Goal: Information Seeking & Learning: Check status

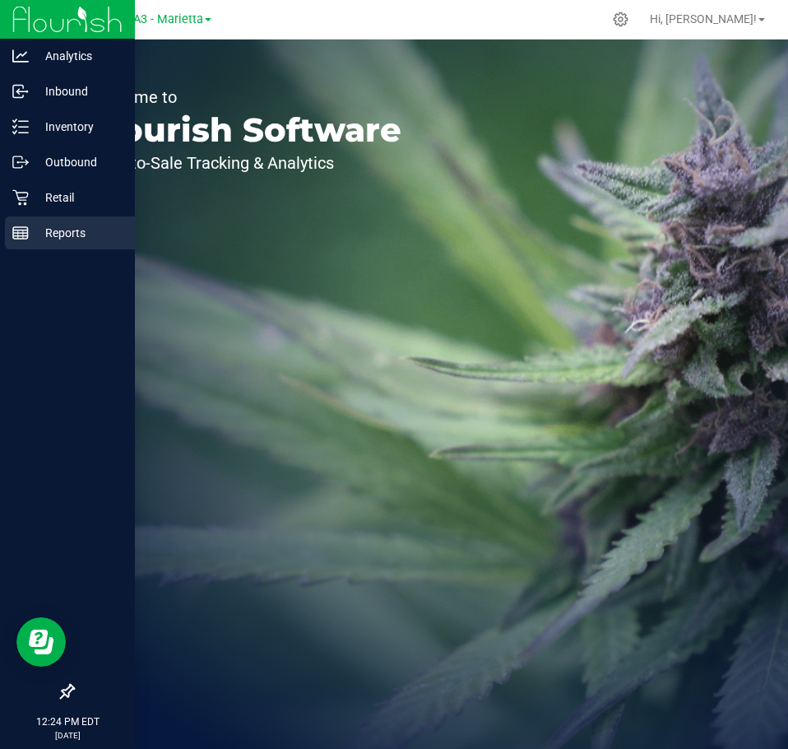
click at [23, 245] on div "Reports" at bounding box center [70, 232] width 130 height 33
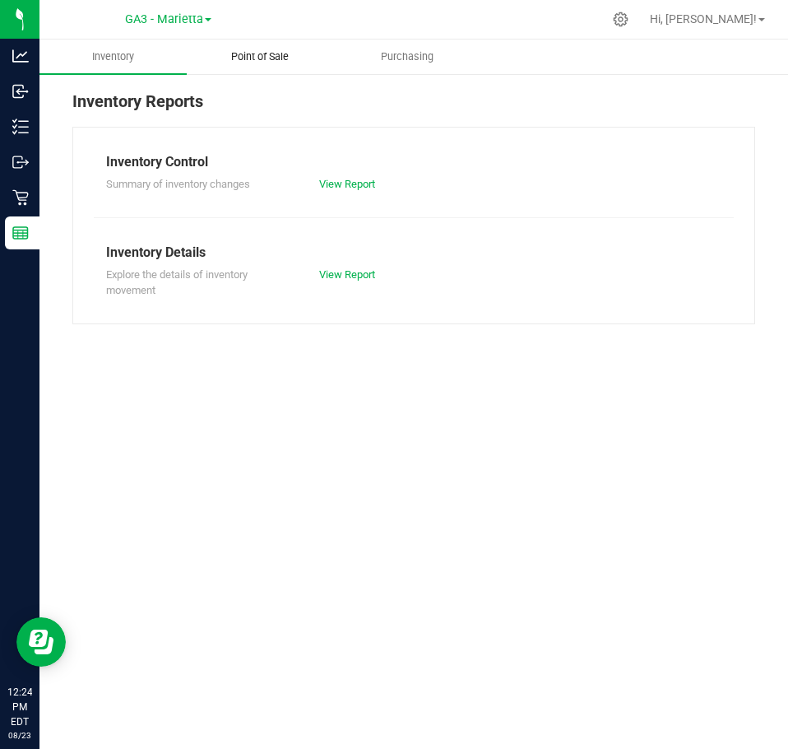
click at [248, 53] on span "Point of Sale" at bounding box center [260, 56] width 102 height 15
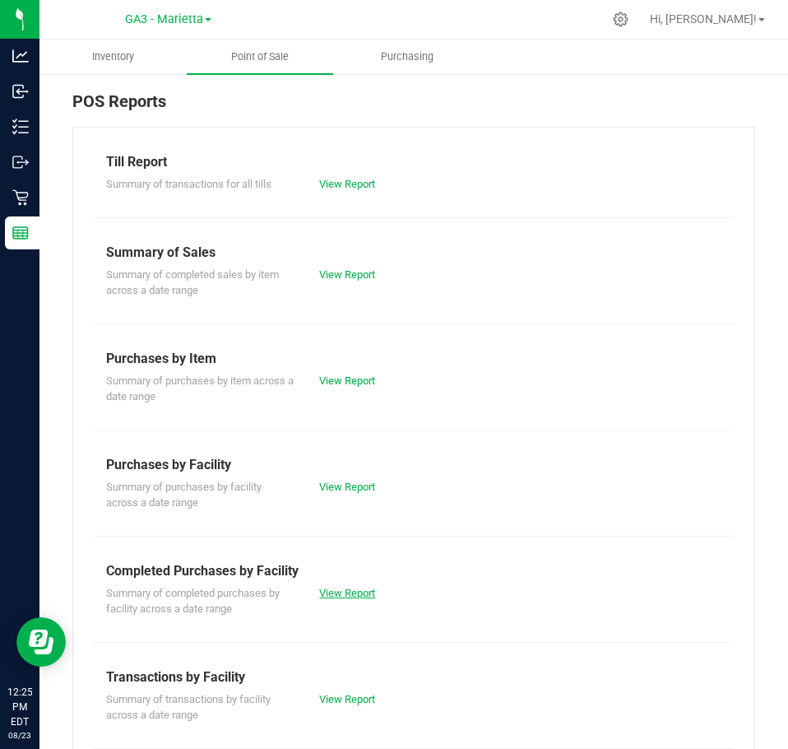
click at [319, 595] on link "View Report" at bounding box center [347, 593] width 56 height 12
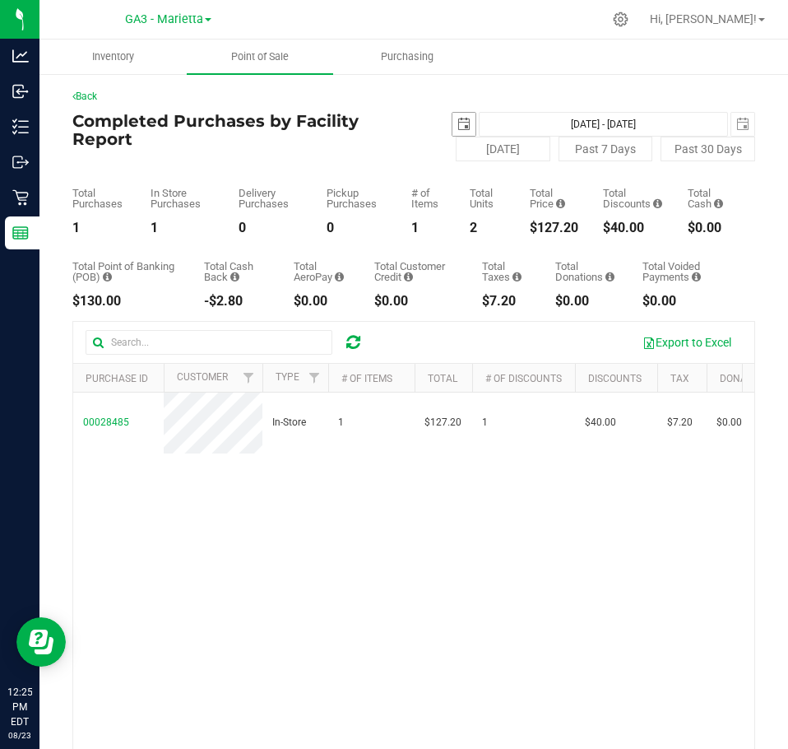
click at [461, 120] on span "select" at bounding box center [463, 124] width 13 height 13
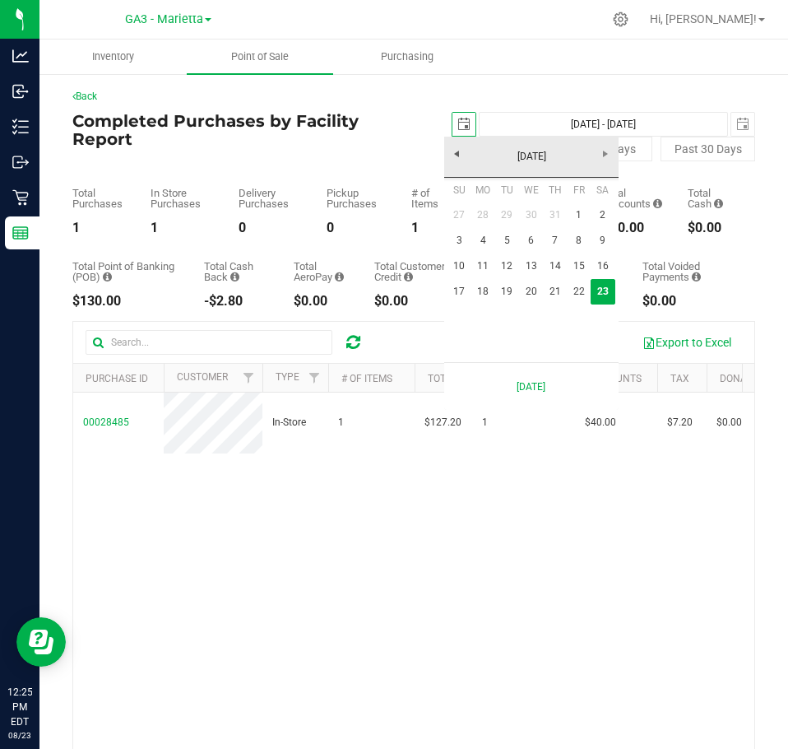
scroll to position [0, 41]
click at [452, 286] on link "17" at bounding box center [460, 292] width 24 height 26
type input "[DATE]"
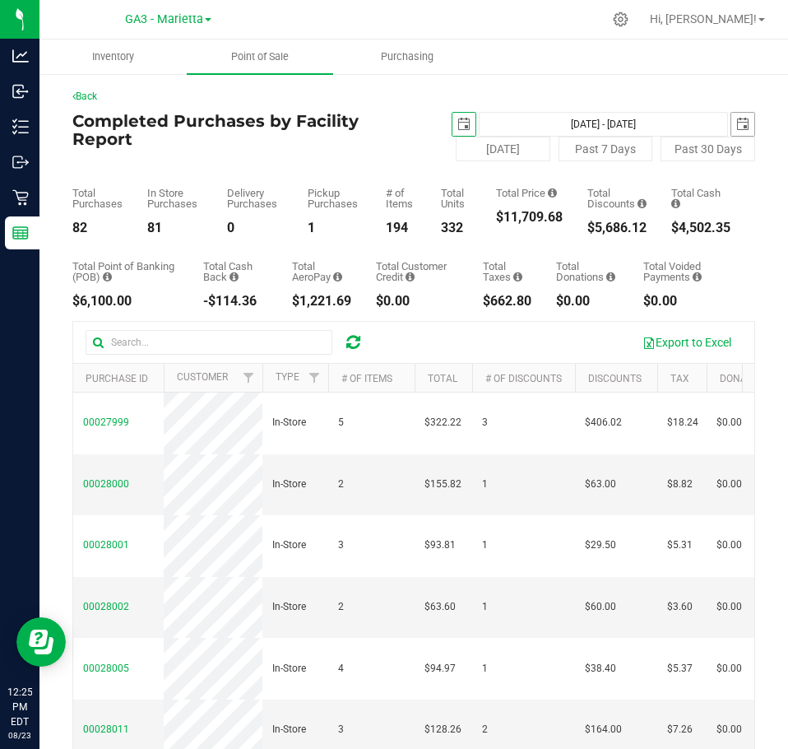
click at [740, 131] on span "select" at bounding box center [742, 124] width 23 height 23
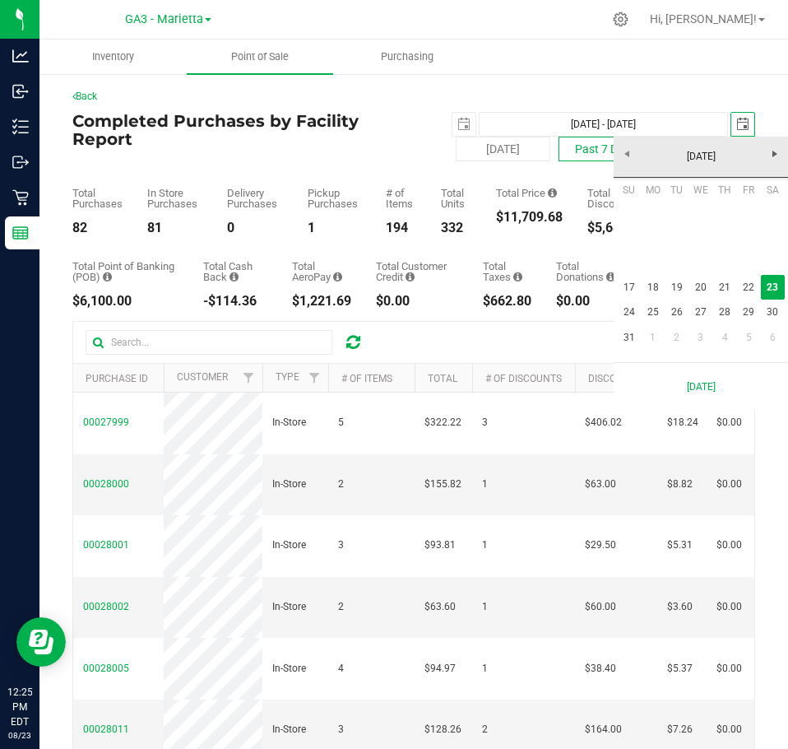
scroll to position [0, 41]
click at [626, 296] on link "17" at bounding box center [629, 288] width 24 height 26
type input "[DATE] - [DATE]"
type input "[DATE]"
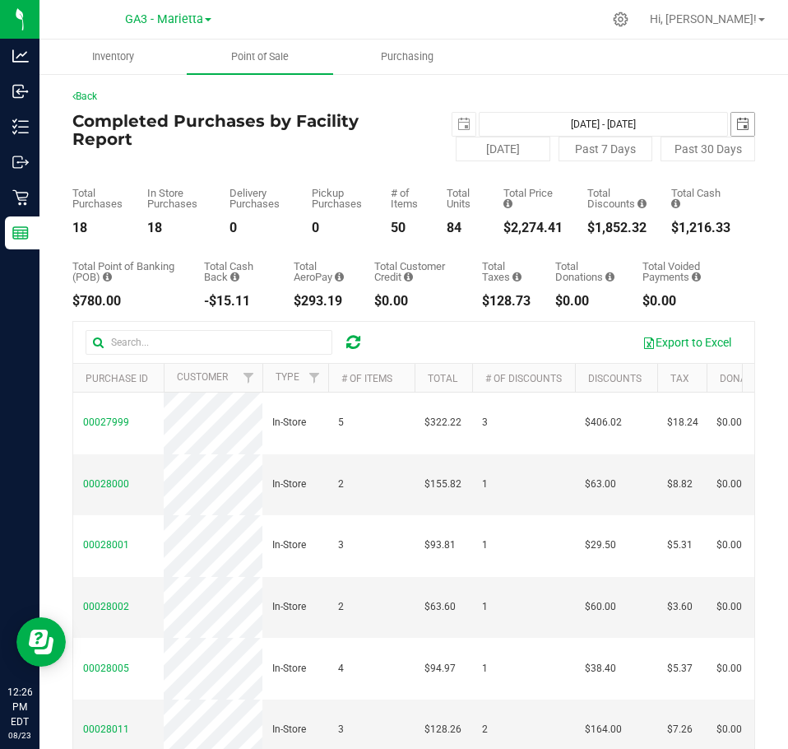
drag, startPoint x: 726, startPoint y: 122, endPoint x: 724, endPoint y: 138, distance: 16.6
click at [736, 122] on span "select" at bounding box center [742, 124] width 13 height 13
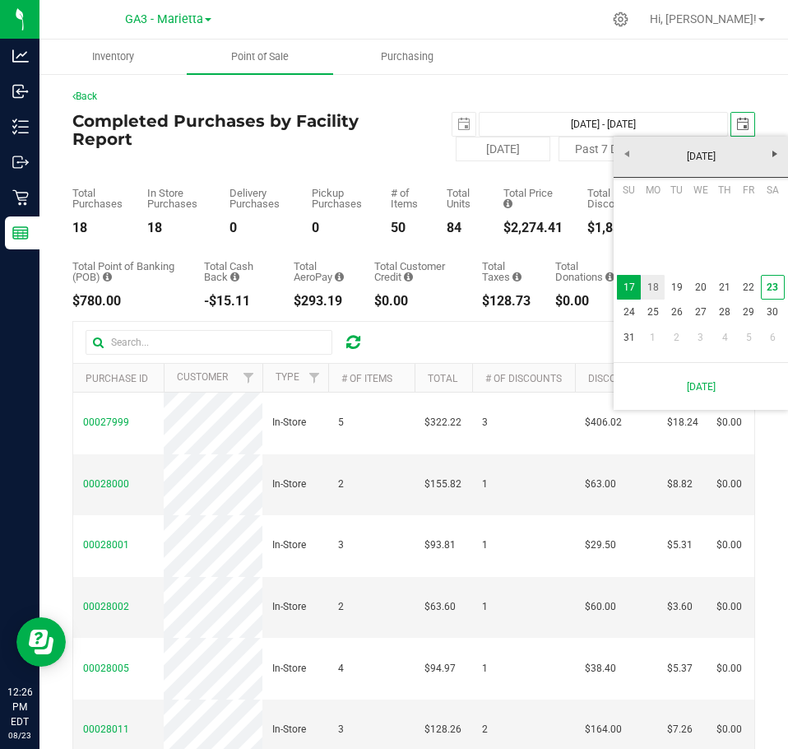
click at [653, 281] on link "18" at bounding box center [653, 288] width 24 height 26
type input "[DATE] - [DATE]"
type input "[DATE]"
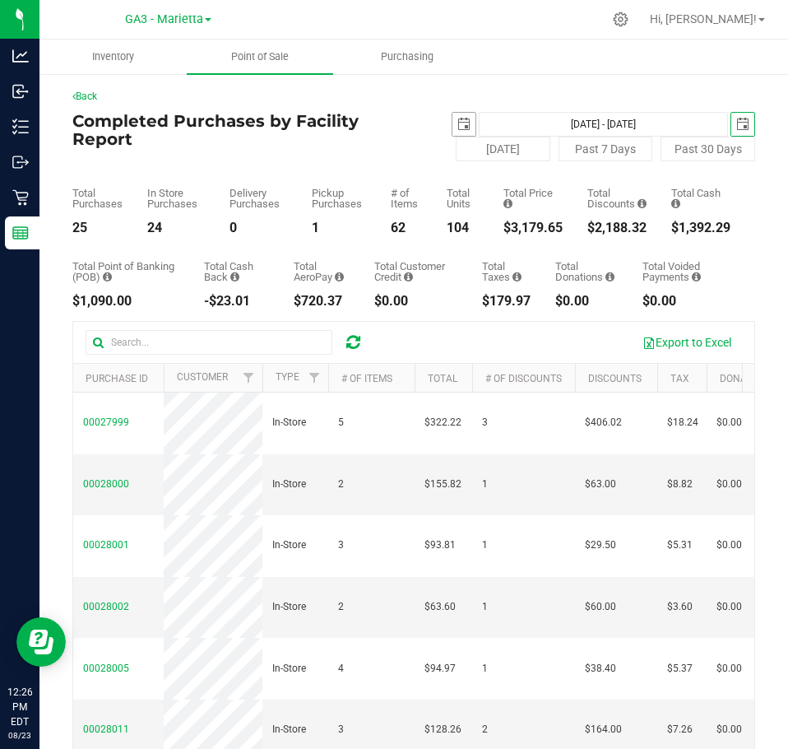
click at [463, 122] on span "select" at bounding box center [464, 124] width 23 height 23
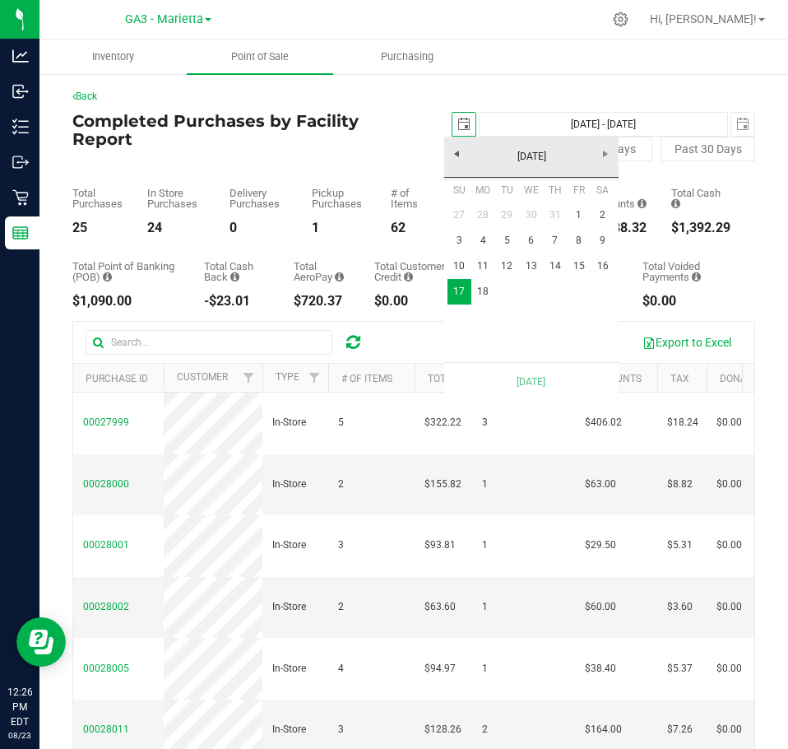
scroll to position [0, 41]
click at [485, 295] on link "18" at bounding box center [483, 292] width 24 height 26
type input "[DATE] - [DATE]"
type input "[DATE]"
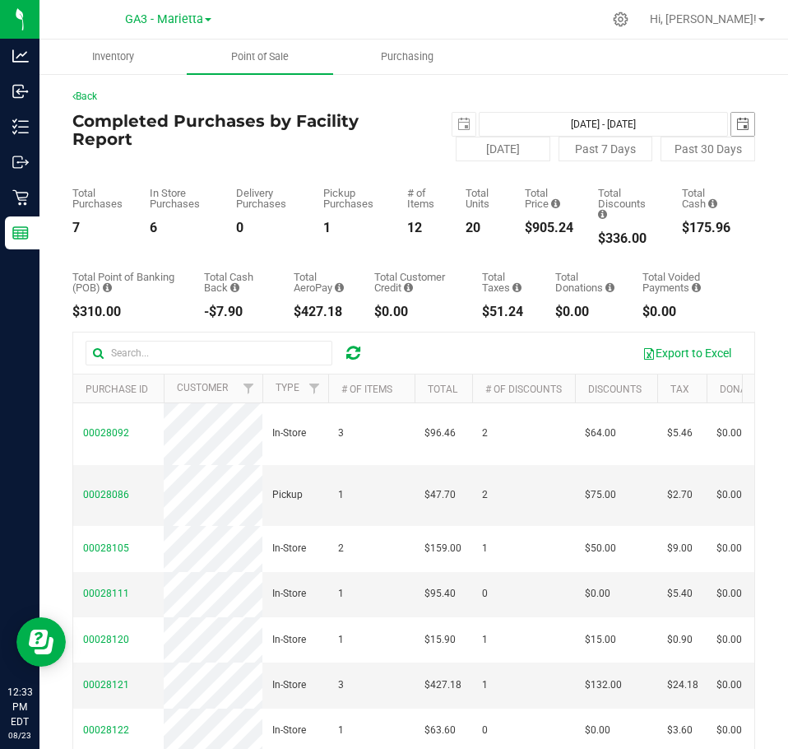
click at [736, 128] on span "select" at bounding box center [742, 124] width 13 height 13
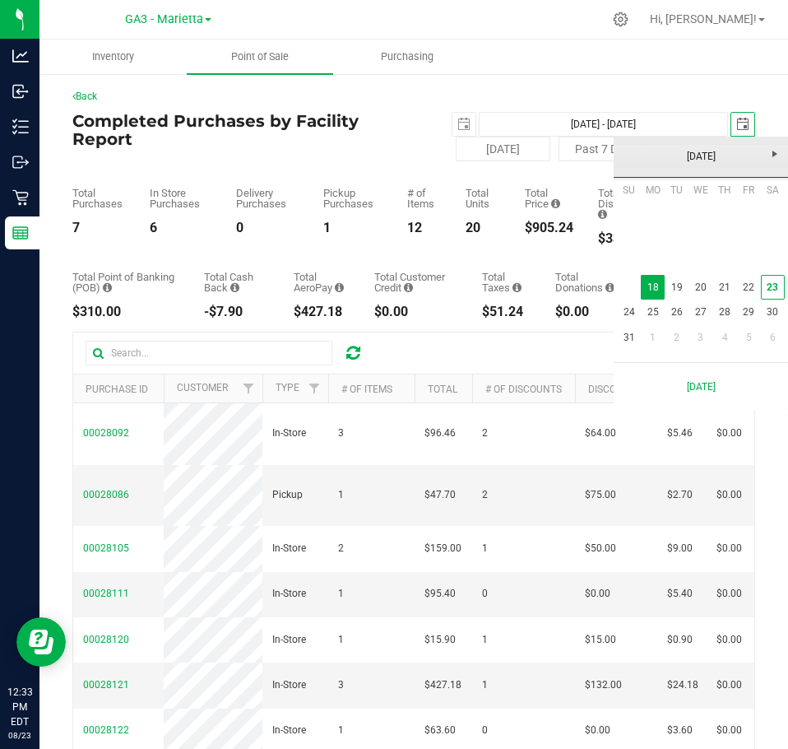
scroll to position [0, 41]
click at [684, 284] on link "19" at bounding box center [677, 288] width 24 height 26
type input "[DATE] - [DATE]"
type input "[DATE]"
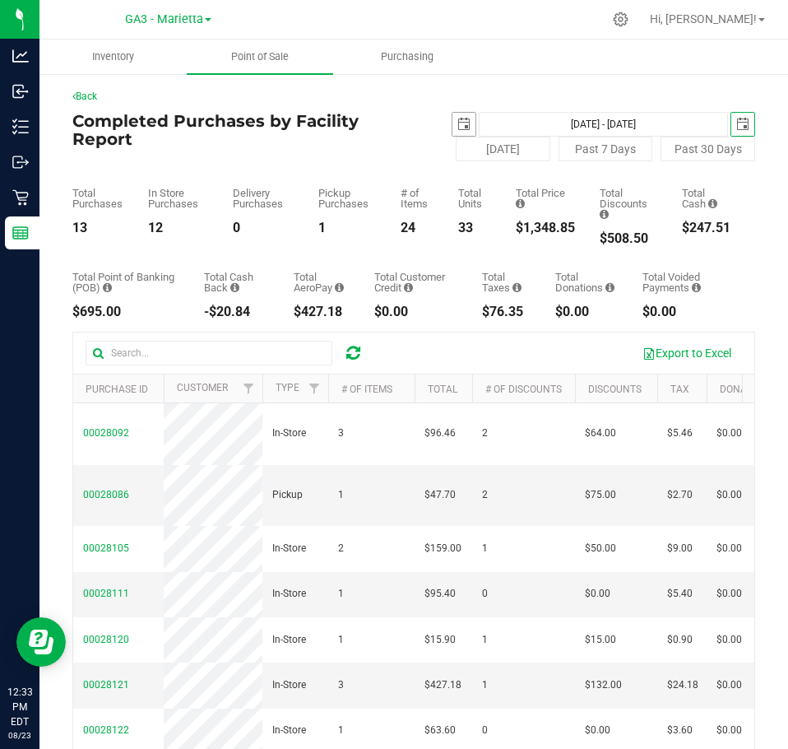
click at [457, 125] on span "select" at bounding box center [463, 124] width 13 height 13
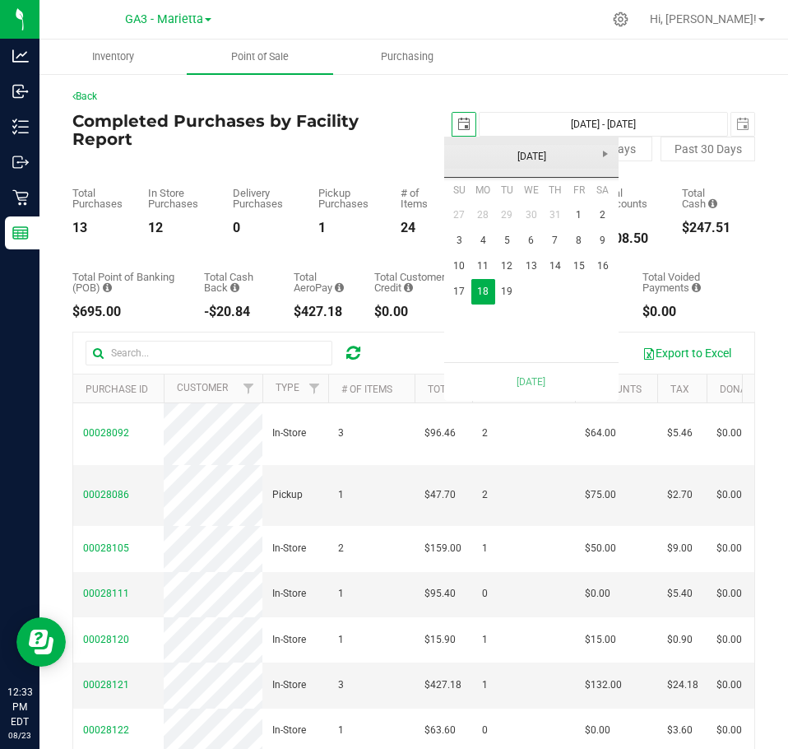
scroll to position [0, 41]
click at [504, 287] on link "19" at bounding box center [507, 292] width 24 height 26
type input "[DATE] - [DATE]"
type input "[DATE]"
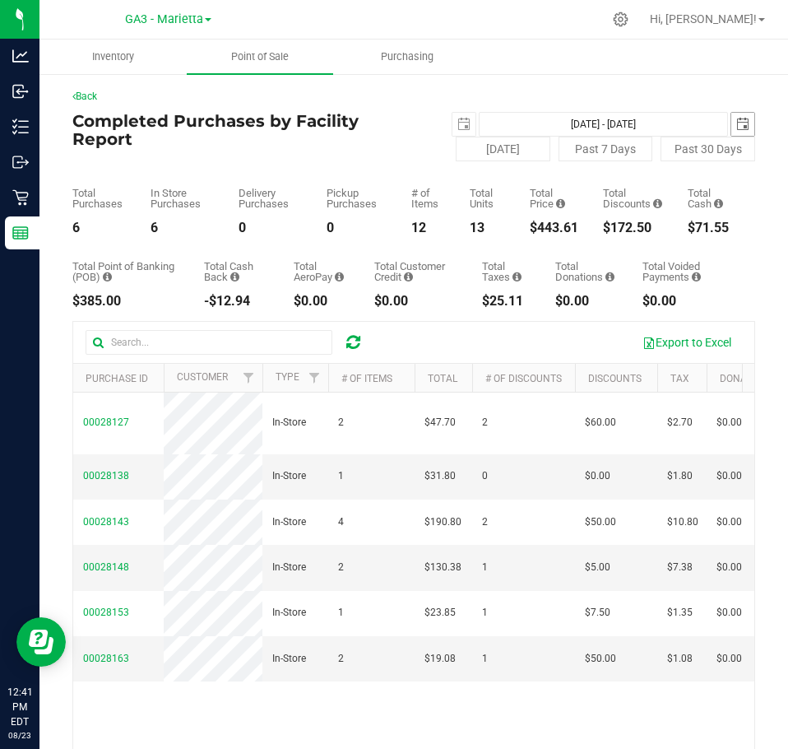
click at [736, 130] on span "select" at bounding box center [742, 124] width 13 height 13
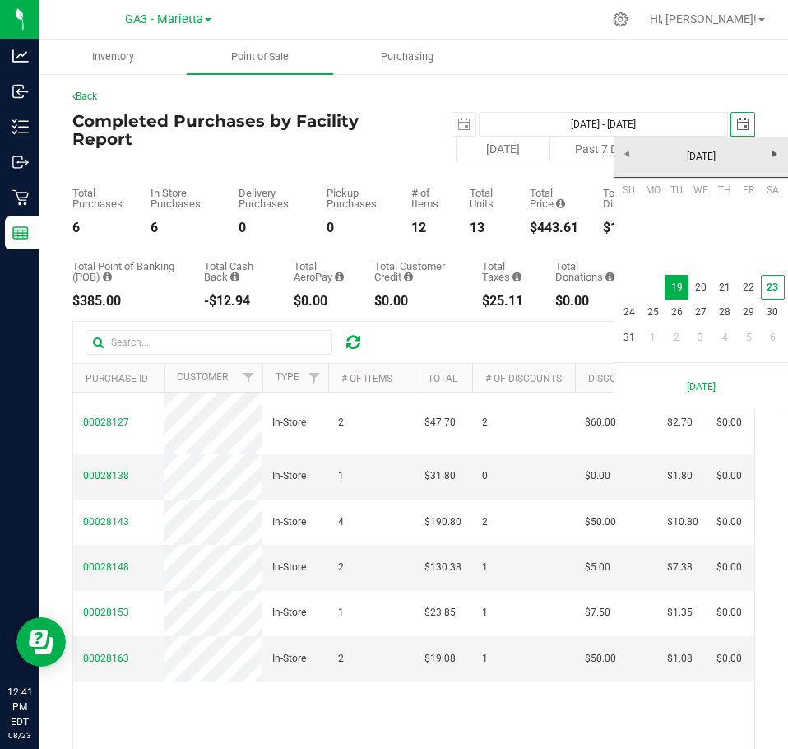
scroll to position [0, 41]
click at [703, 294] on link "20" at bounding box center [701, 288] width 24 height 26
type input "[DATE] - [DATE]"
type input "[DATE]"
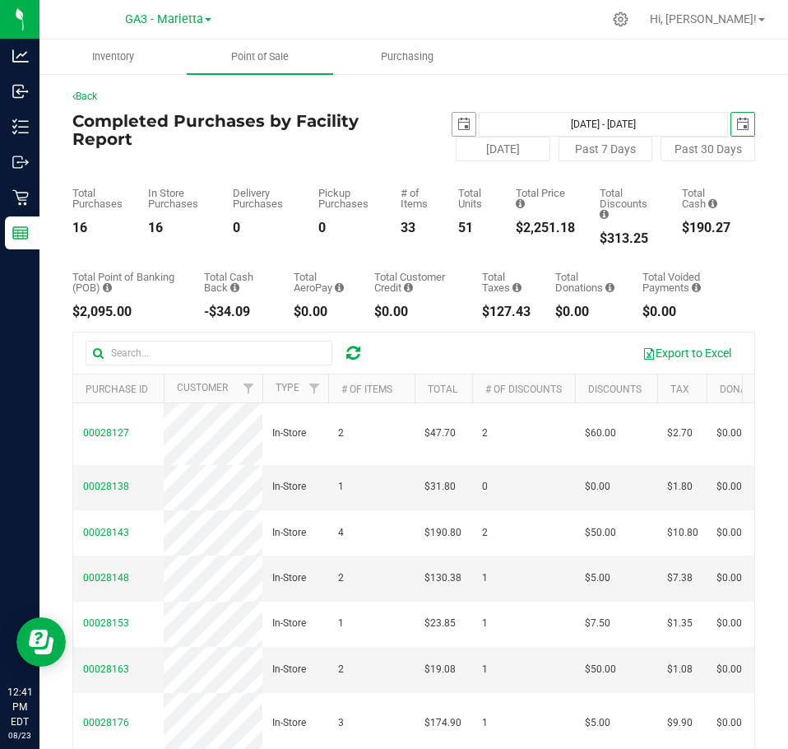
click at [463, 125] on span "select" at bounding box center [464, 124] width 23 height 23
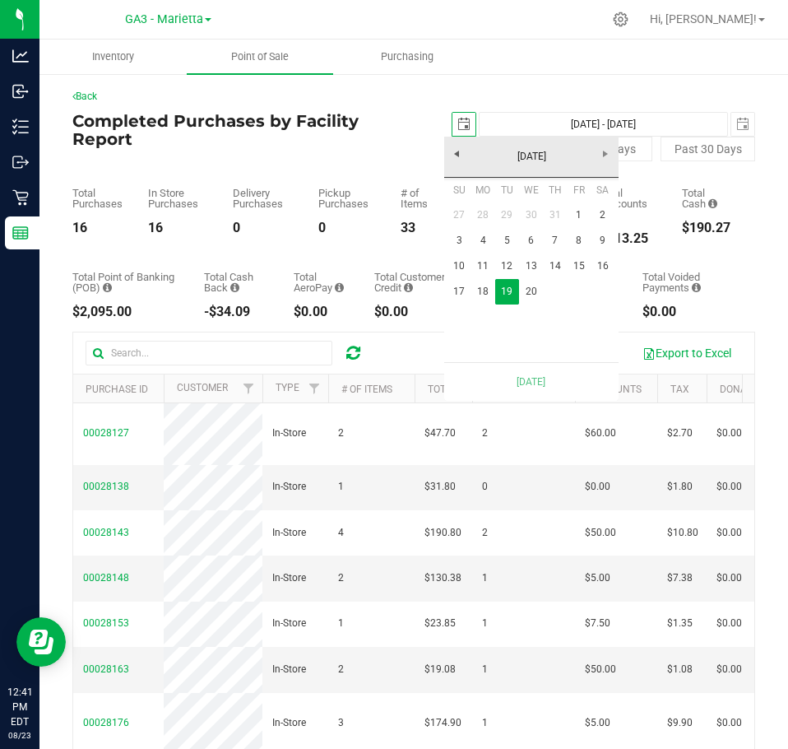
scroll to position [0, 41]
click at [523, 295] on link "20" at bounding box center [531, 292] width 24 height 26
type input "[DATE] - [DATE]"
type input "[DATE]"
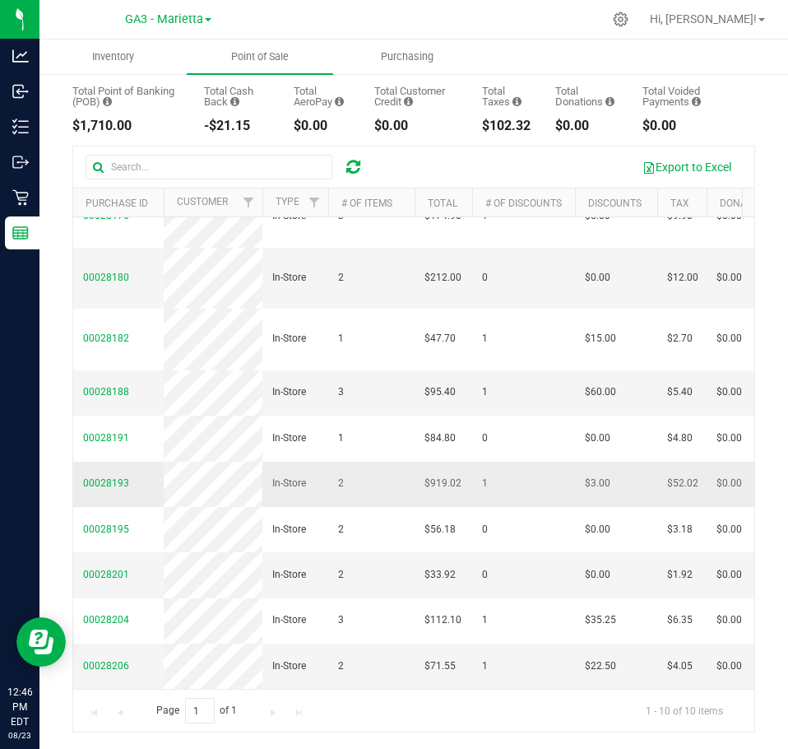
scroll to position [138, 0]
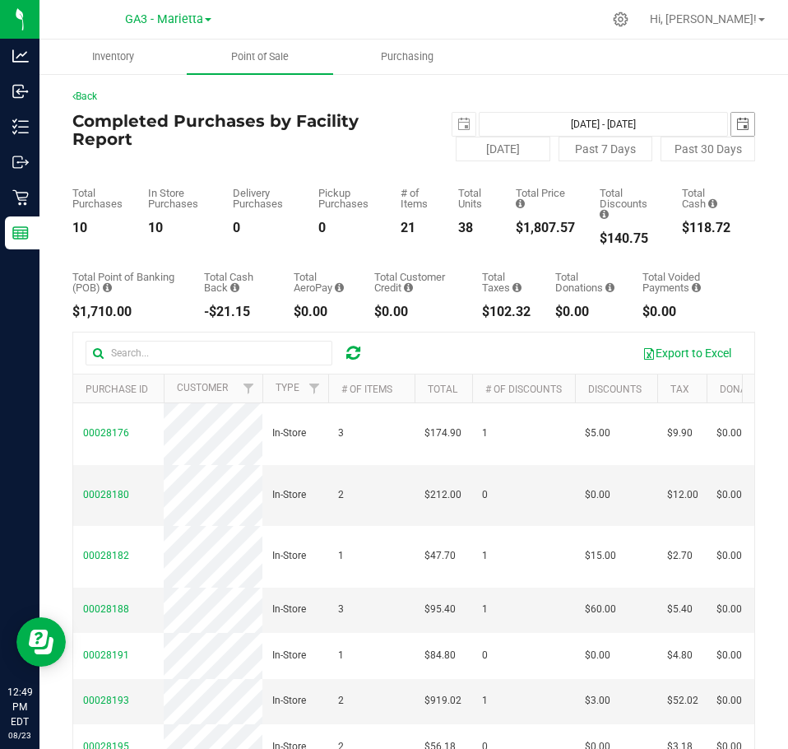
click at [740, 129] on span "select" at bounding box center [742, 124] width 23 height 23
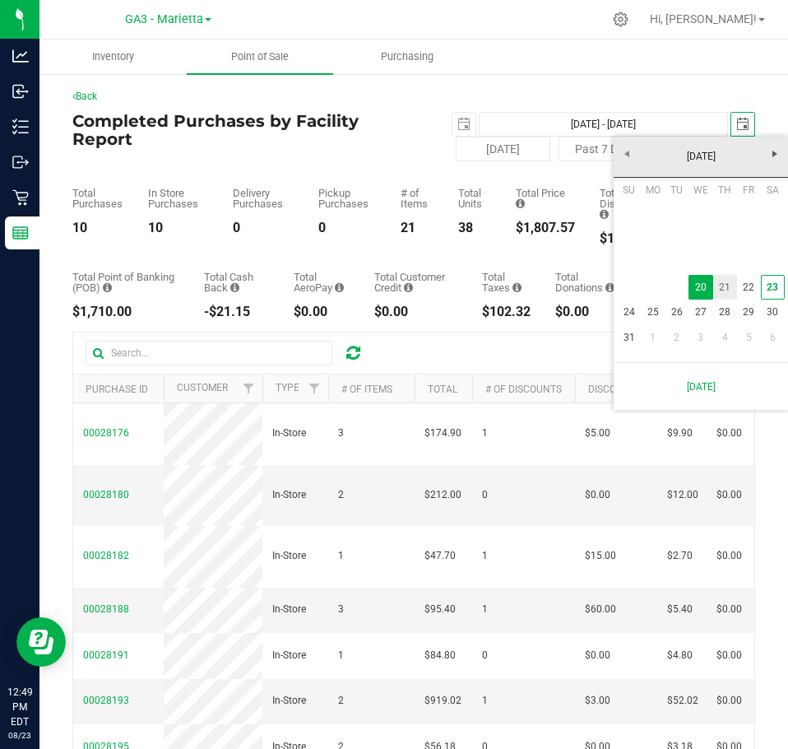
click at [728, 289] on link "21" at bounding box center [725, 288] width 24 height 26
type input "[DATE] - [DATE]"
type input "[DATE]"
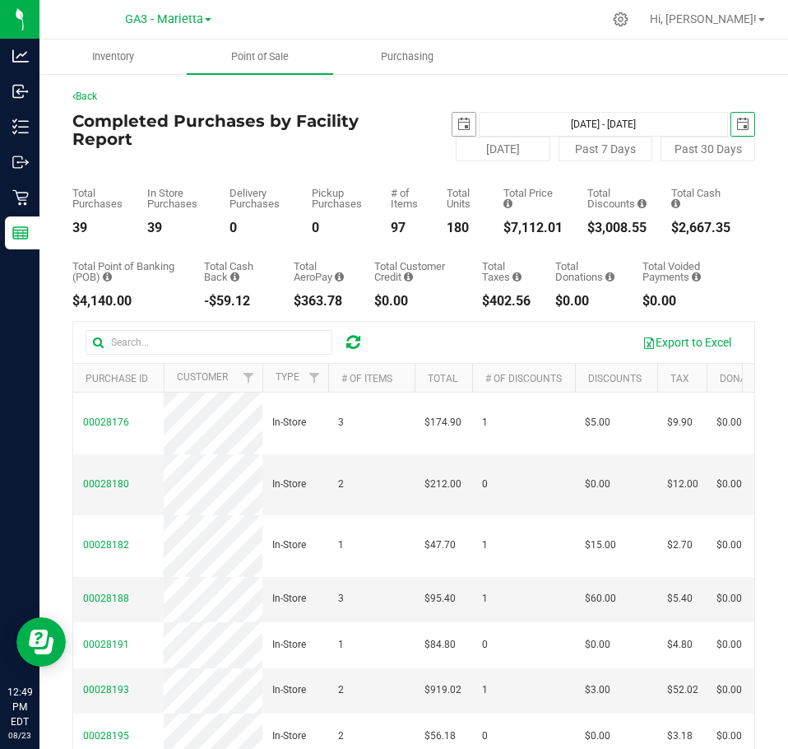
click at [461, 124] on span "select" at bounding box center [463, 124] width 13 height 13
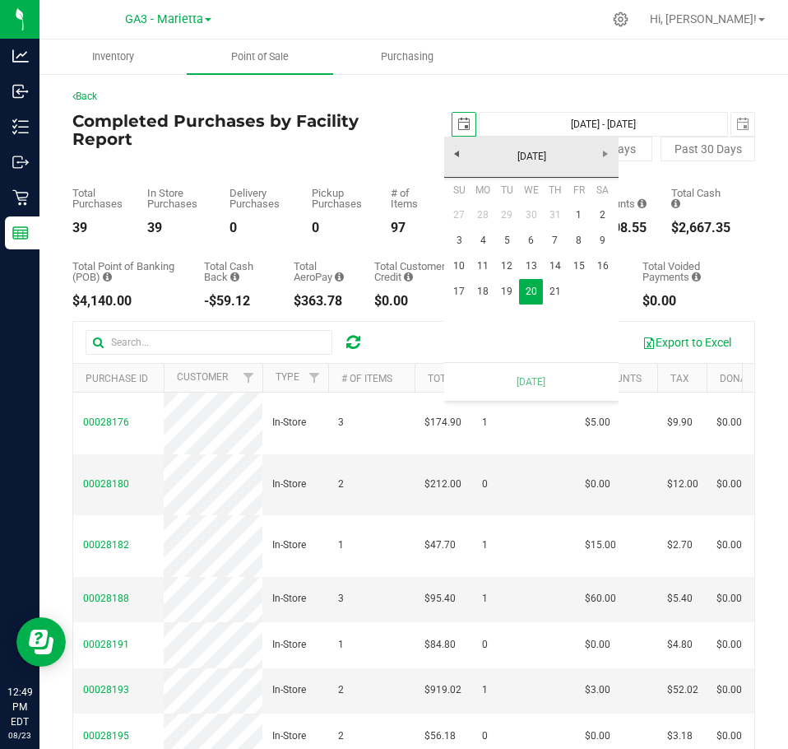
scroll to position [0, 41]
click at [549, 284] on link "21" at bounding box center [555, 292] width 24 height 26
type input "[DATE] - [DATE]"
type input "[DATE]"
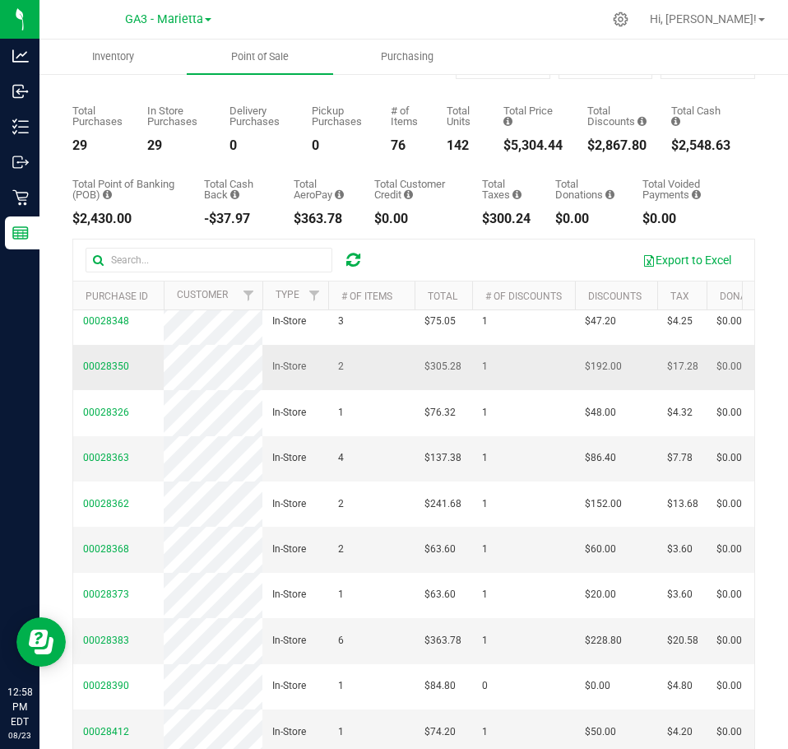
scroll to position [1070, 0]
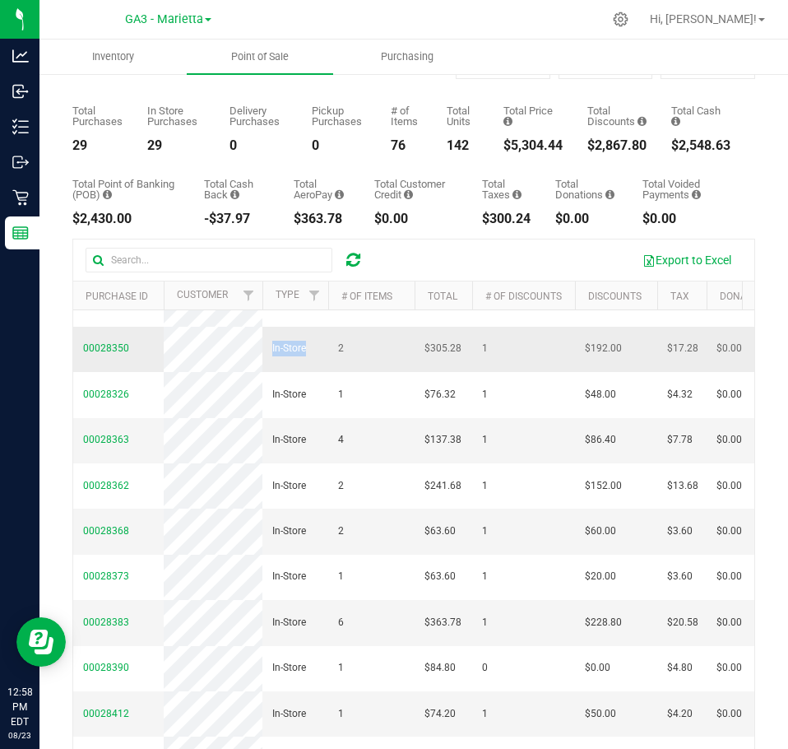
click at [323, 372] on td "In-Store" at bounding box center [295, 349] width 66 height 45
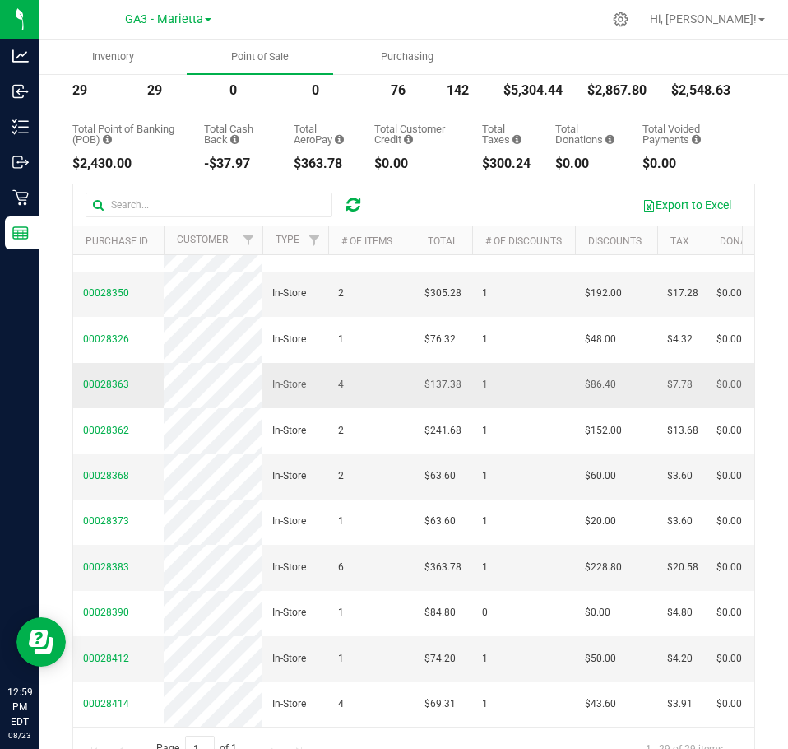
scroll to position [165, 0]
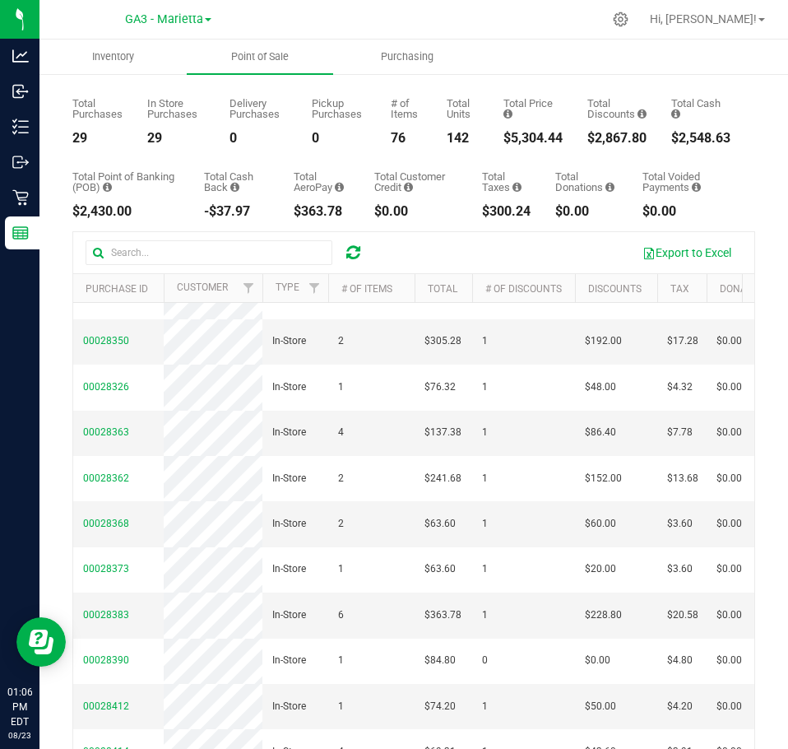
scroll to position [0, 0]
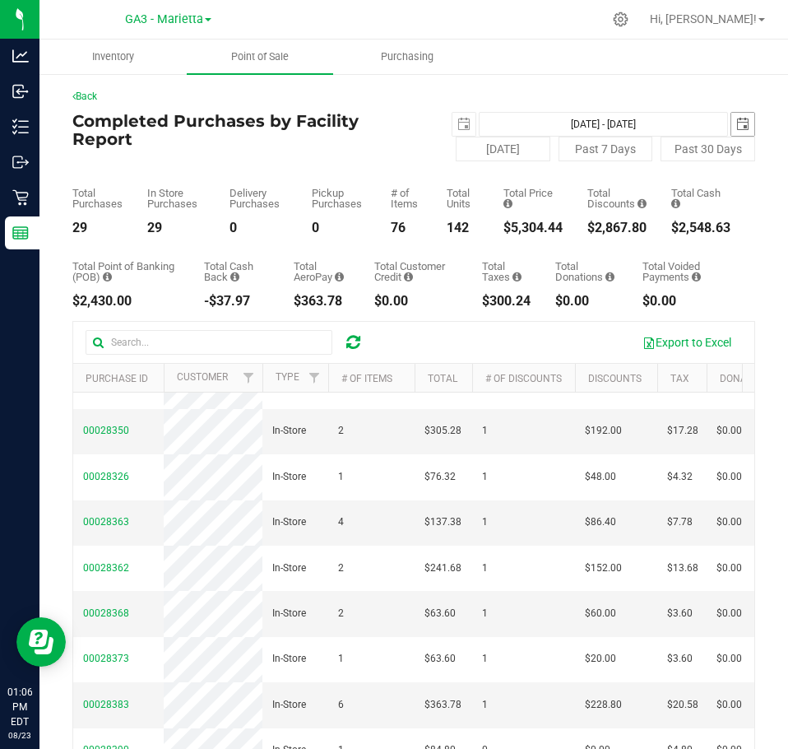
click at [736, 125] on span "select" at bounding box center [742, 124] width 13 height 13
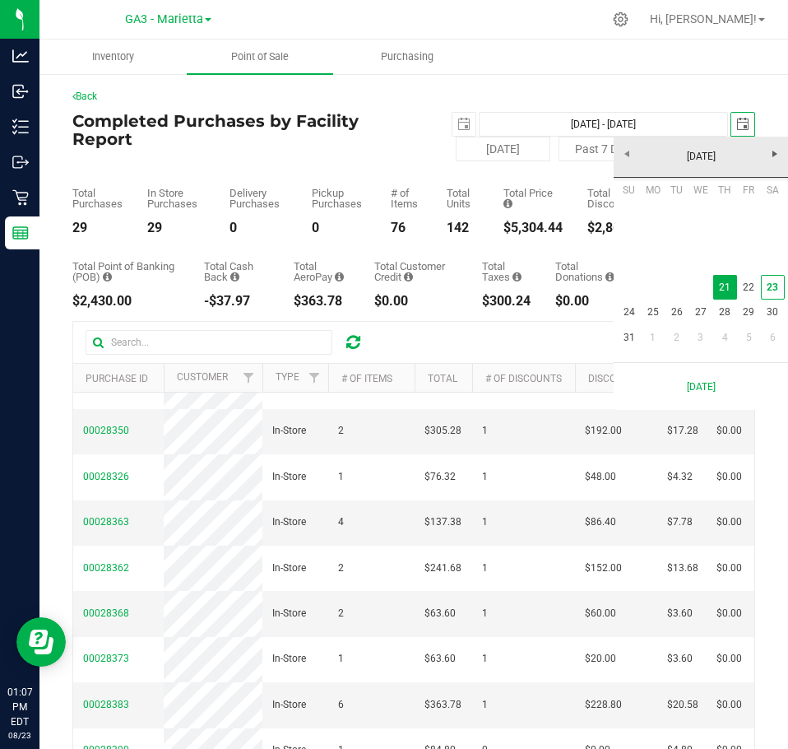
scroll to position [0, 41]
click at [746, 291] on link "22" at bounding box center [749, 288] width 24 height 26
type input "[DATE] - [DATE]"
type input "[DATE]"
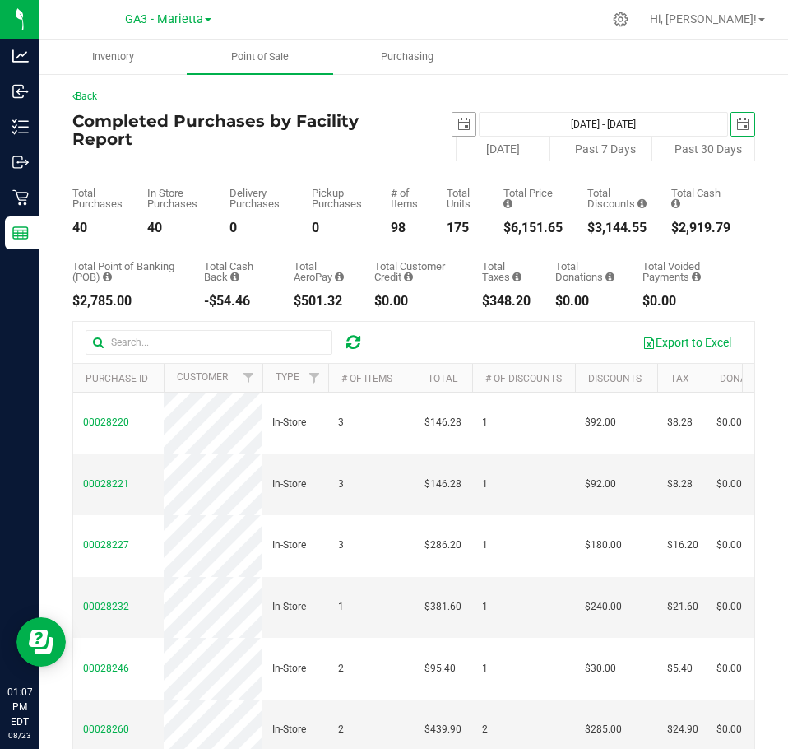
click at [457, 124] on span "select" at bounding box center [463, 124] width 13 height 13
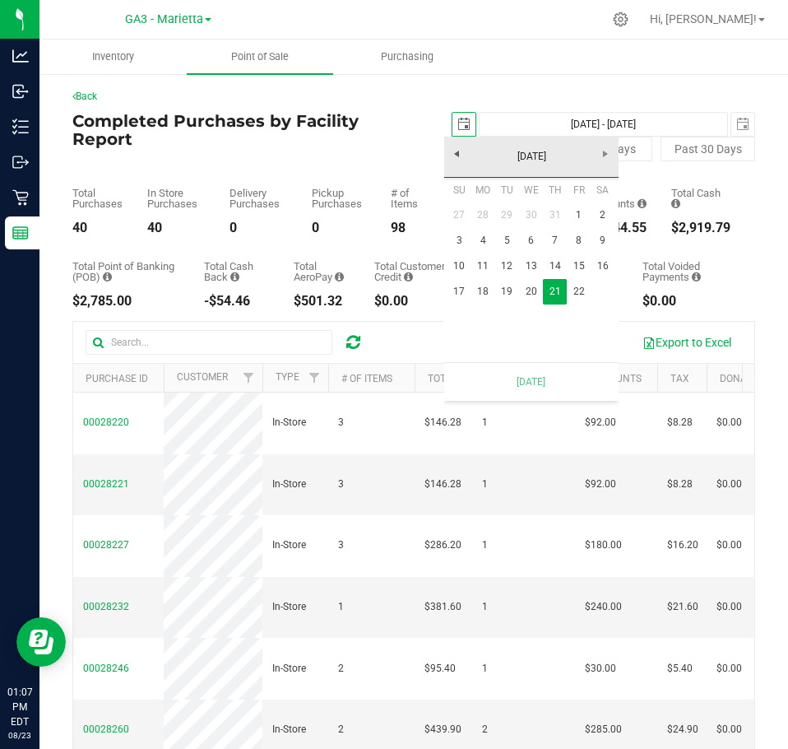
scroll to position [0, 41]
click at [575, 286] on link "22" at bounding box center [579, 292] width 24 height 26
type input "[DATE] - [DATE]"
type input "[DATE]"
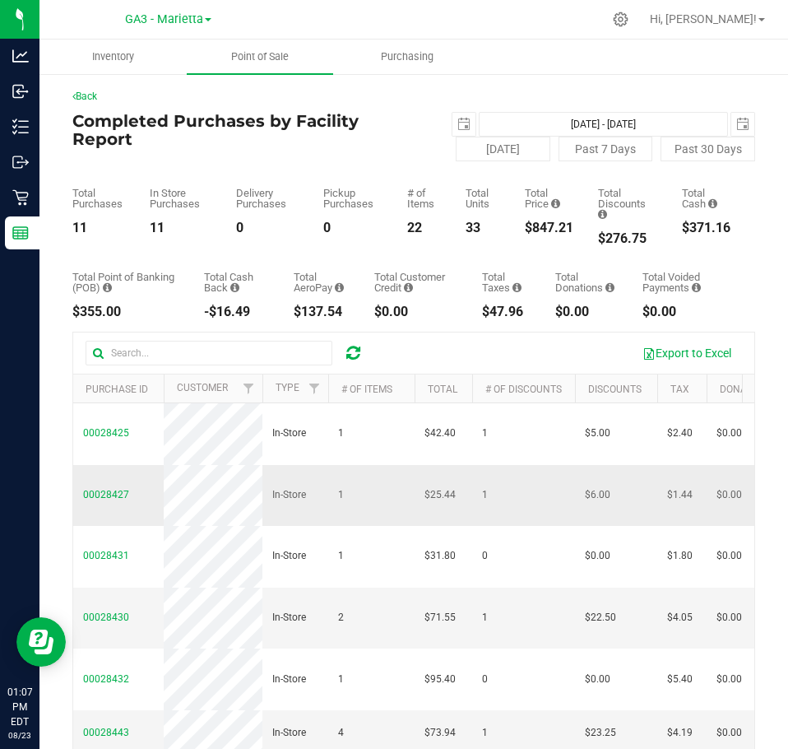
copy td
click at [527, 146] on button "[DATE]" at bounding box center [503, 149] width 95 height 25
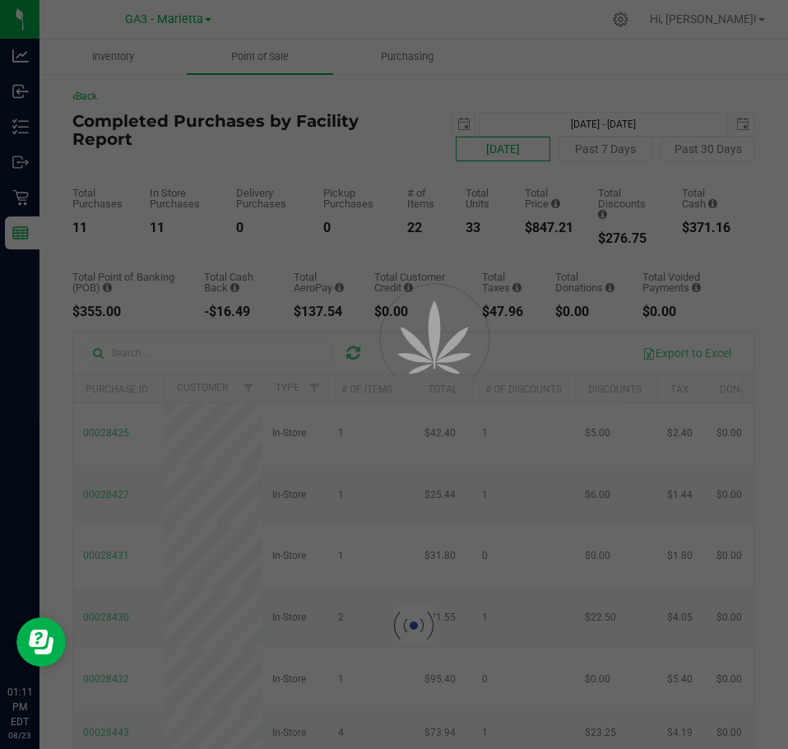
type input "[DATE] - [DATE]"
type input "[DATE]"
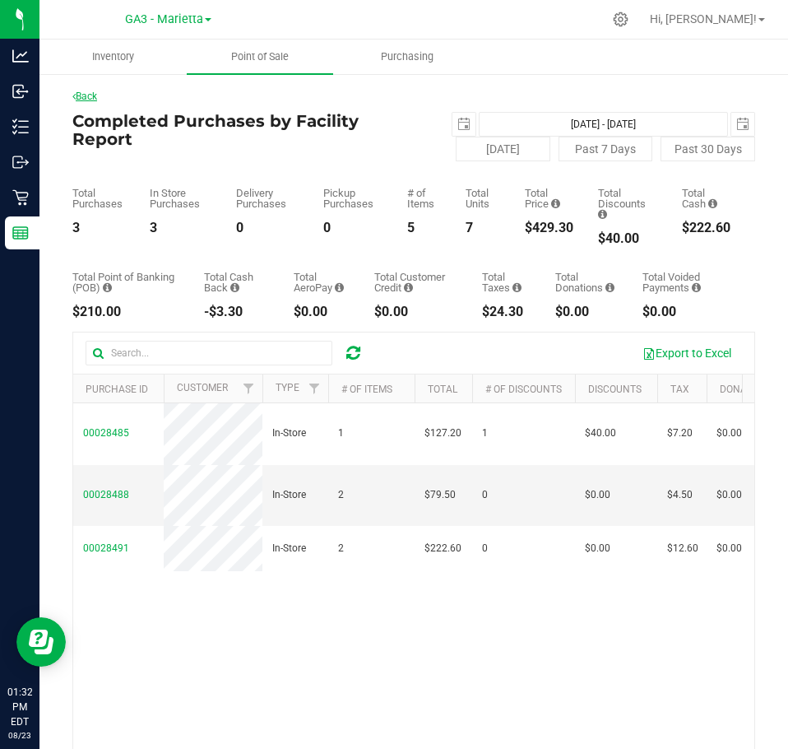
click at [92, 91] on link "Back" at bounding box center [84, 97] width 25 height 12
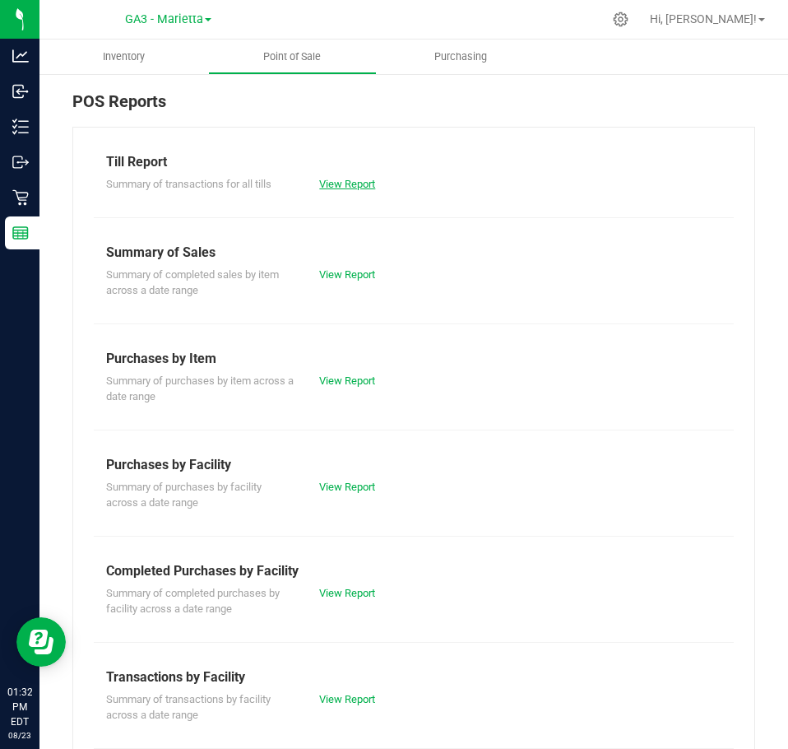
click at [327, 185] on link "View Report" at bounding box center [347, 184] width 56 height 12
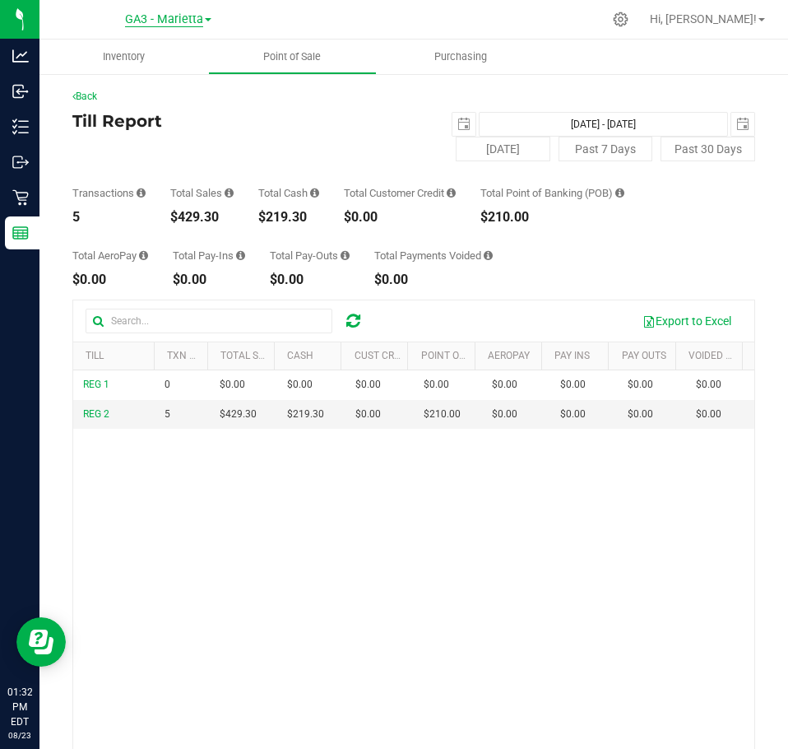
click at [180, 20] on span "GA3 - Marietta" at bounding box center [164, 19] width 78 height 15
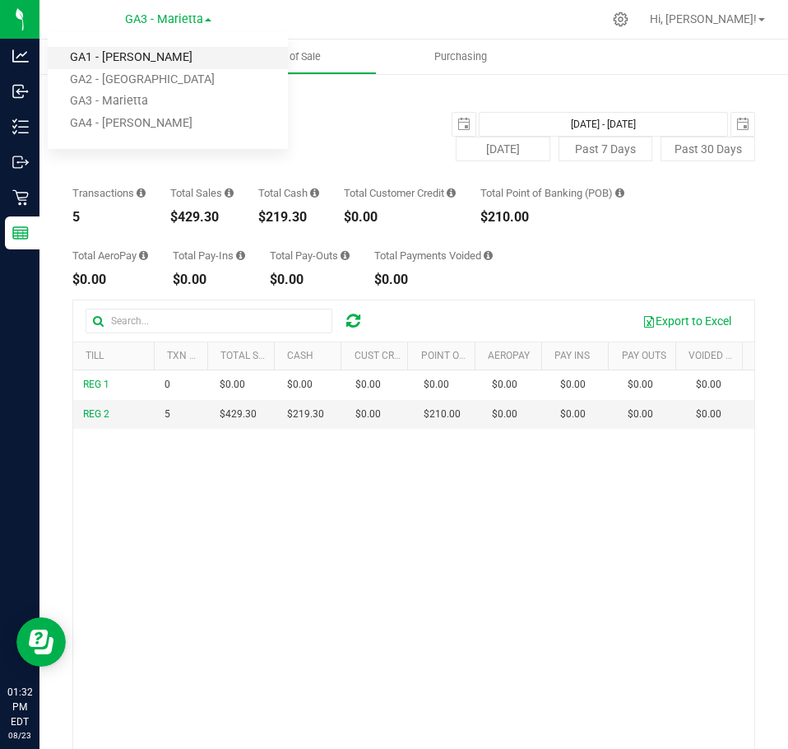
click at [170, 65] on link "GA1 - [PERSON_NAME]" at bounding box center [168, 58] width 240 height 22
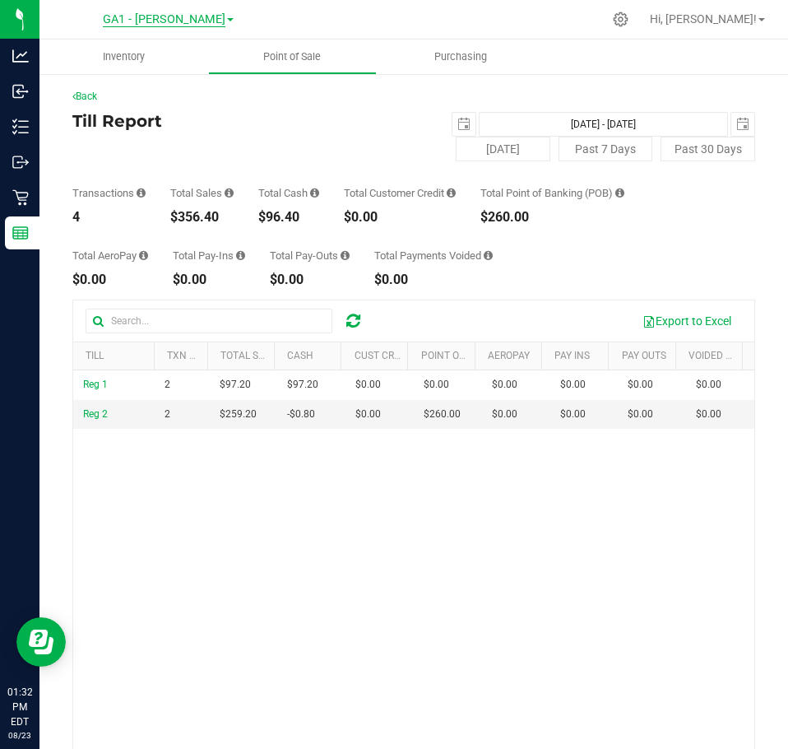
click at [196, 20] on span "GA1 - [PERSON_NAME]" at bounding box center [164, 19] width 123 height 15
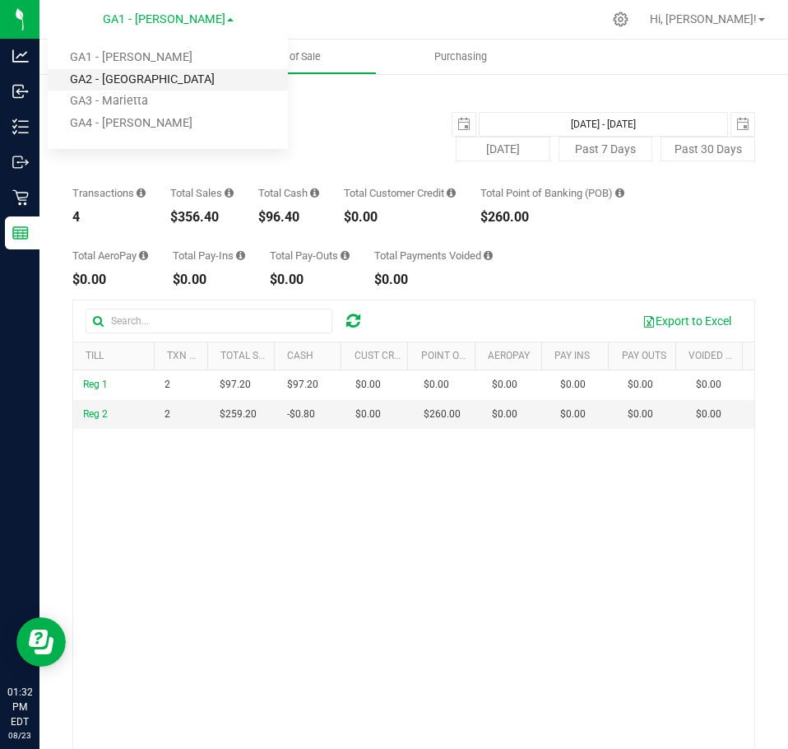
click at [174, 72] on link "GA2 - [GEOGRAPHIC_DATA]" at bounding box center [168, 80] width 240 height 22
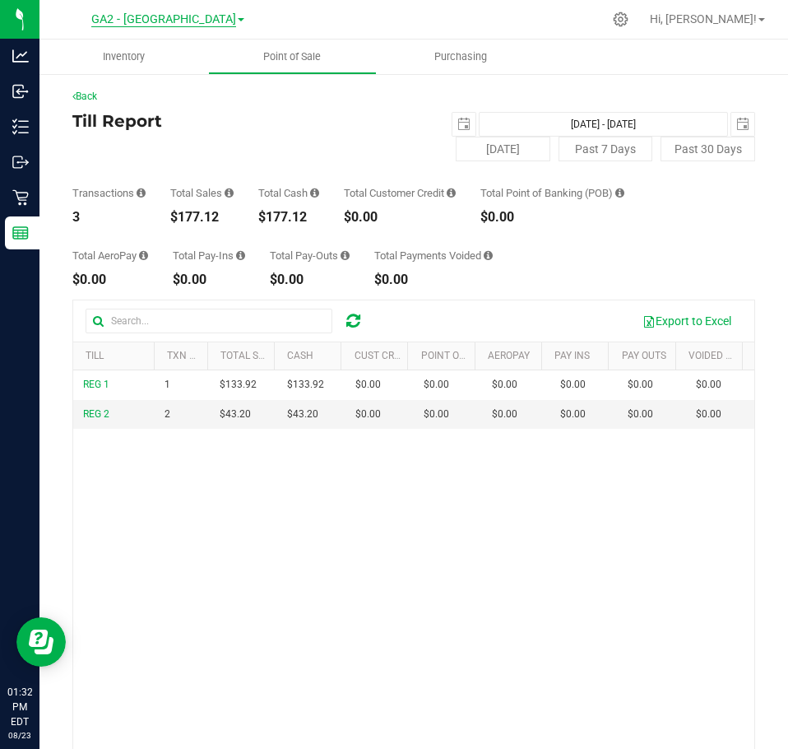
click at [207, 12] on span "GA2 - [GEOGRAPHIC_DATA]" at bounding box center [163, 19] width 145 height 15
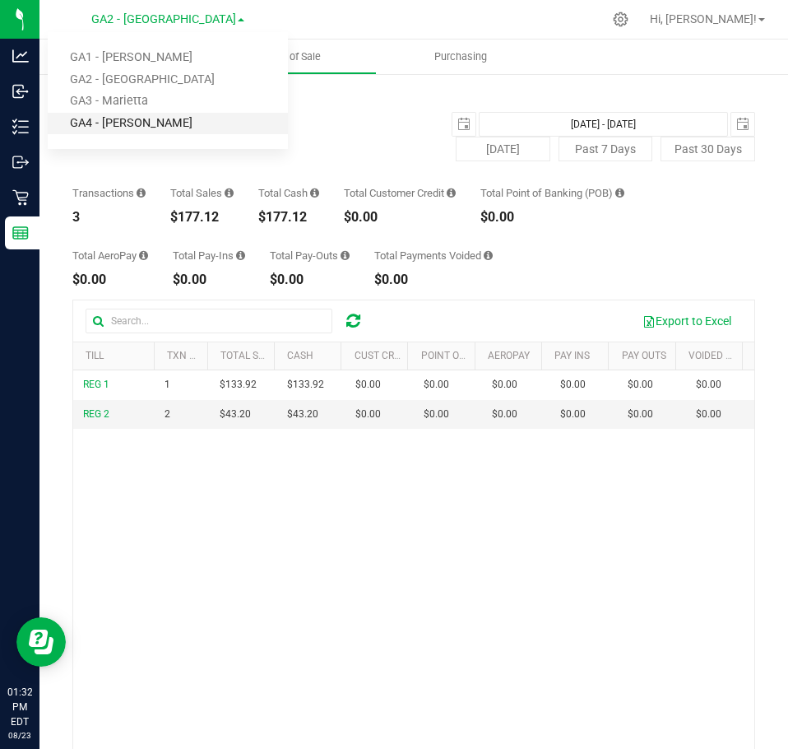
click at [134, 117] on link "GA4 - [PERSON_NAME]" at bounding box center [168, 124] width 240 height 22
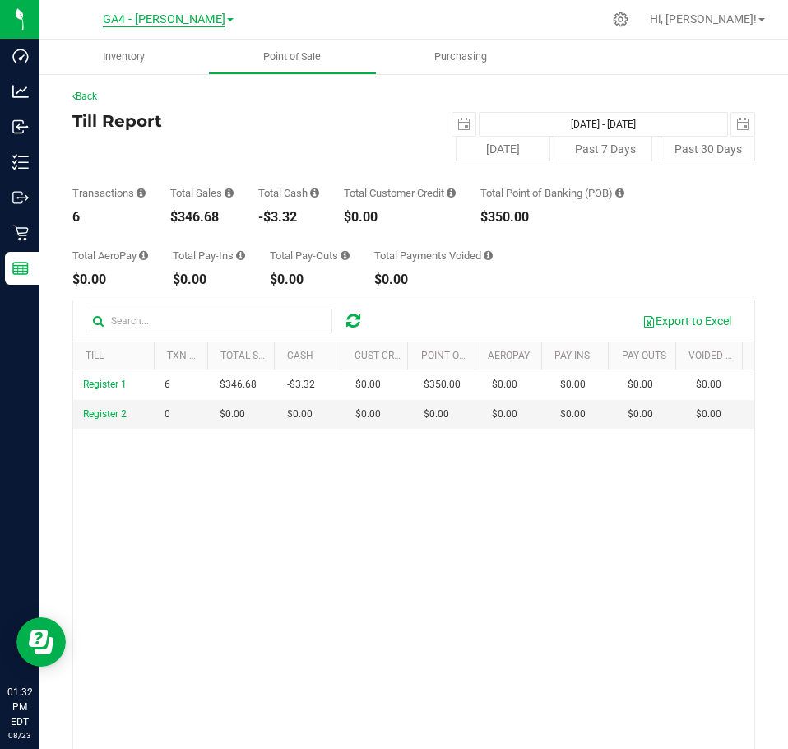
click at [195, 19] on span "GA4 - [PERSON_NAME]" at bounding box center [164, 19] width 123 height 15
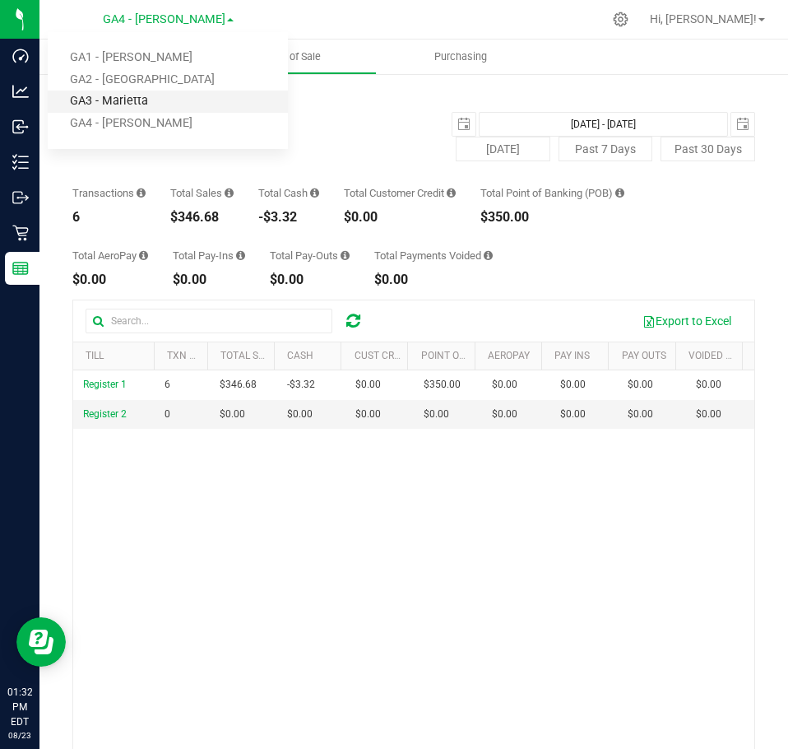
click at [140, 92] on link "GA3 - Marietta" at bounding box center [168, 102] width 240 height 22
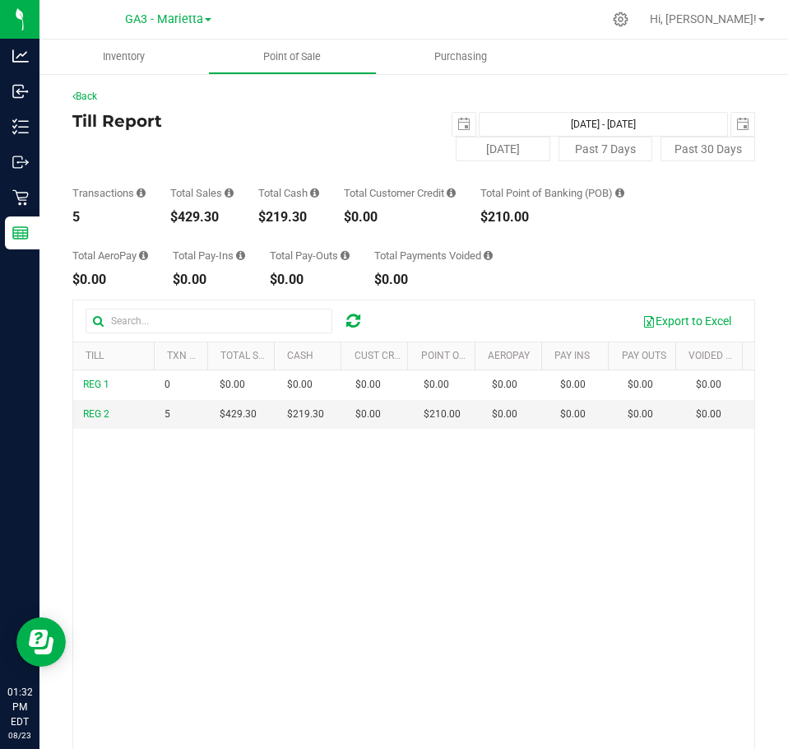
click at [189, 30] on div "GA3 - Marietta GA1 - [PERSON_NAME] GA2 - [GEOGRAPHIC_DATA] GA3 - [GEOGRAPHIC_DA…" at bounding box center [168, 20] width 240 height 26
click at [193, 22] on span "GA3 - Marietta" at bounding box center [164, 19] width 78 height 15
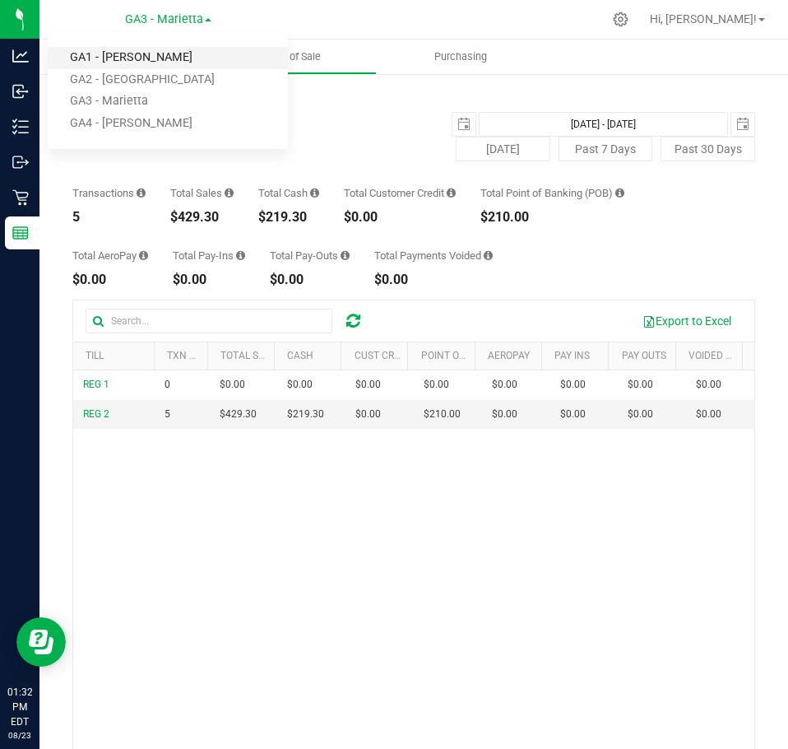
click at [165, 64] on link "GA1 - [PERSON_NAME]" at bounding box center [168, 58] width 240 height 22
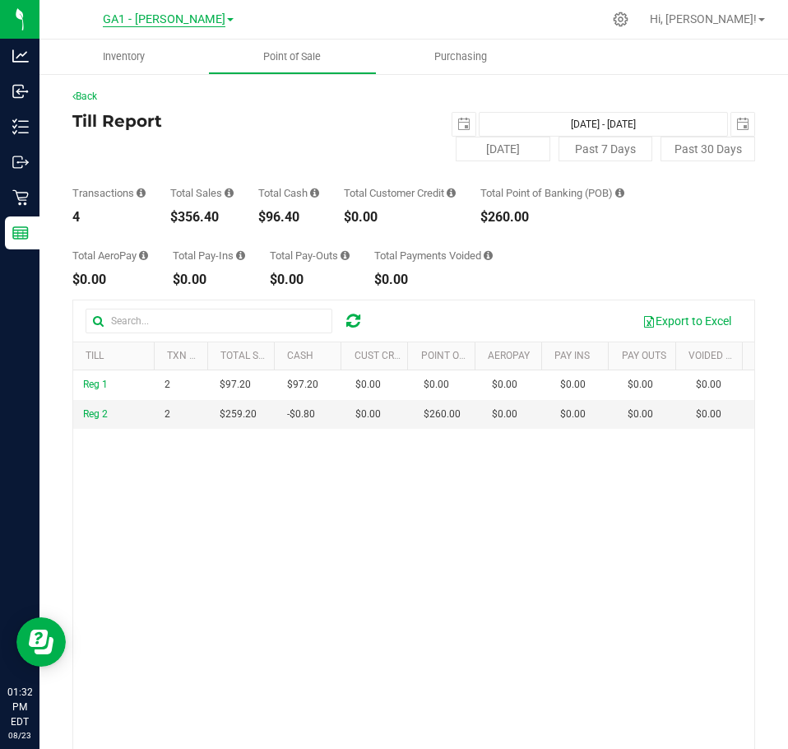
click at [189, 23] on span "GA1 - [PERSON_NAME]" at bounding box center [164, 19] width 123 height 15
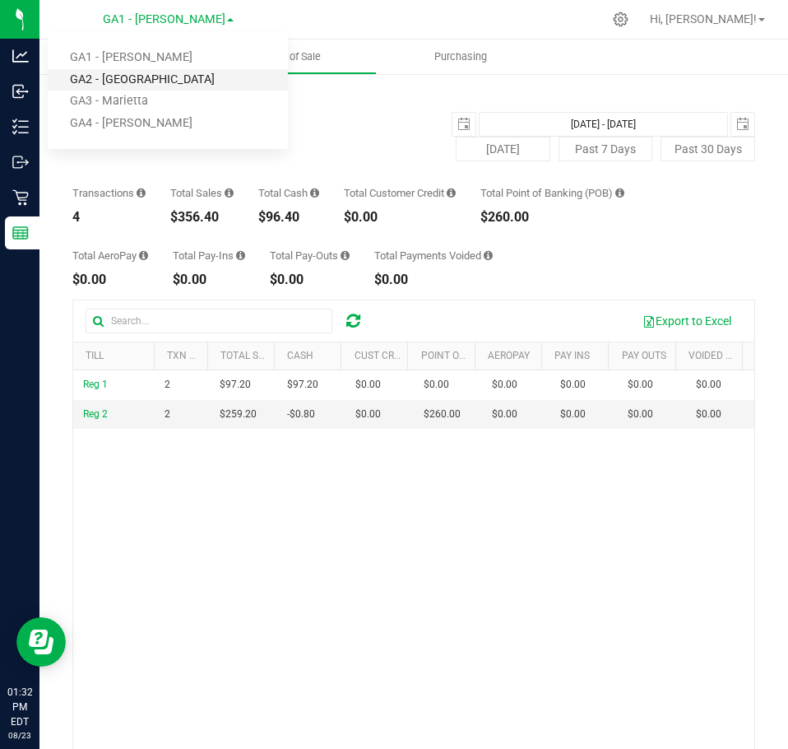
click at [155, 80] on link "GA2 - [GEOGRAPHIC_DATA]" at bounding box center [168, 80] width 240 height 22
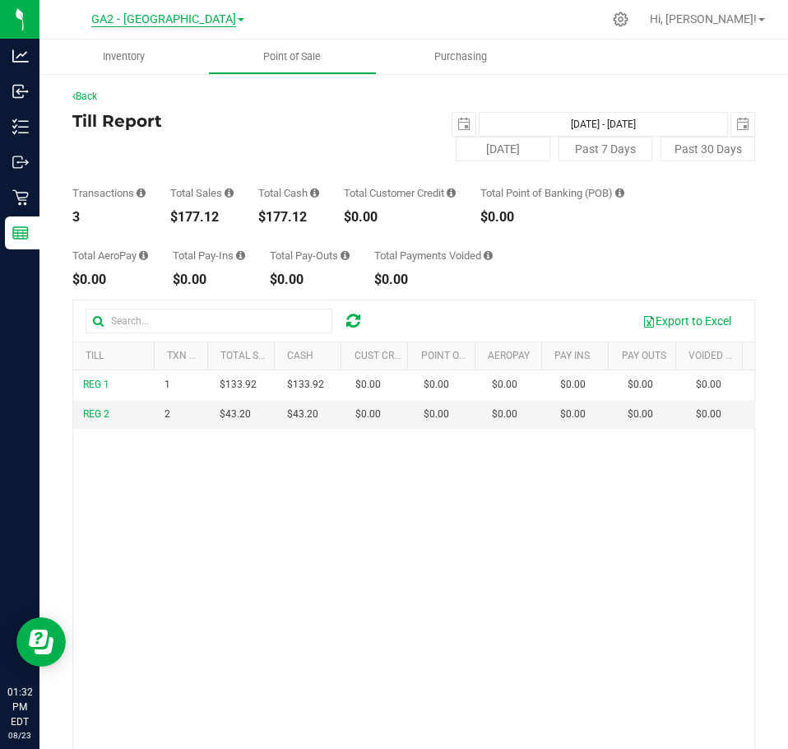
click at [200, 12] on span "GA2 - [GEOGRAPHIC_DATA]" at bounding box center [163, 19] width 145 height 15
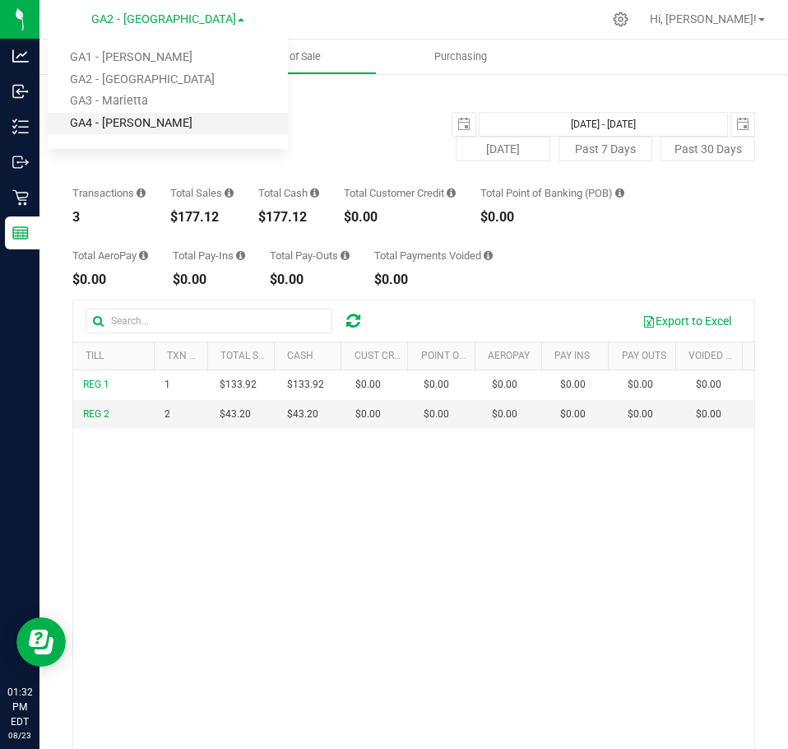
click at [143, 123] on link "GA4 - [PERSON_NAME]" at bounding box center [168, 124] width 240 height 22
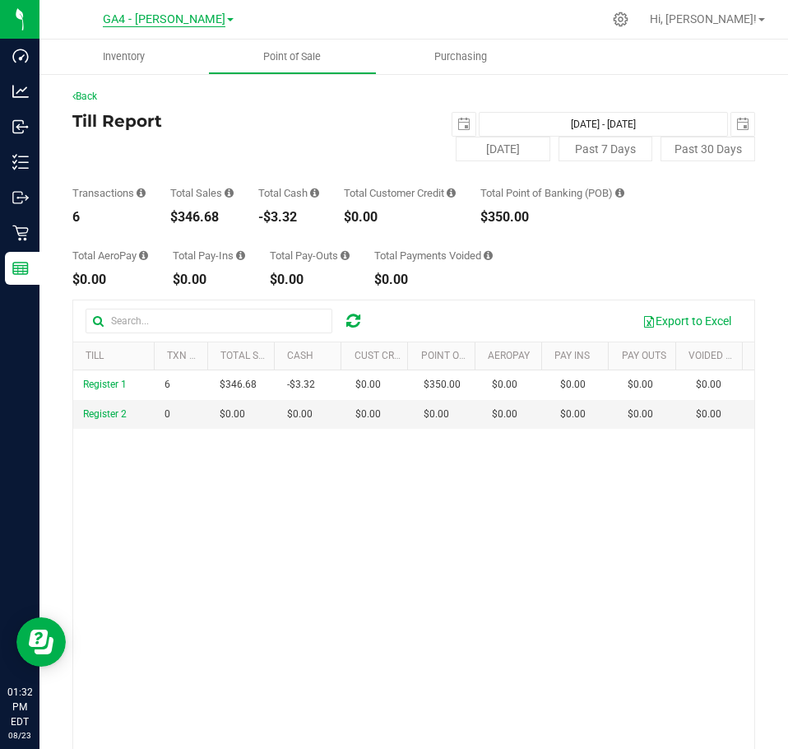
click at [183, 24] on span "GA4 - [PERSON_NAME]" at bounding box center [164, 19] width 123 height 15
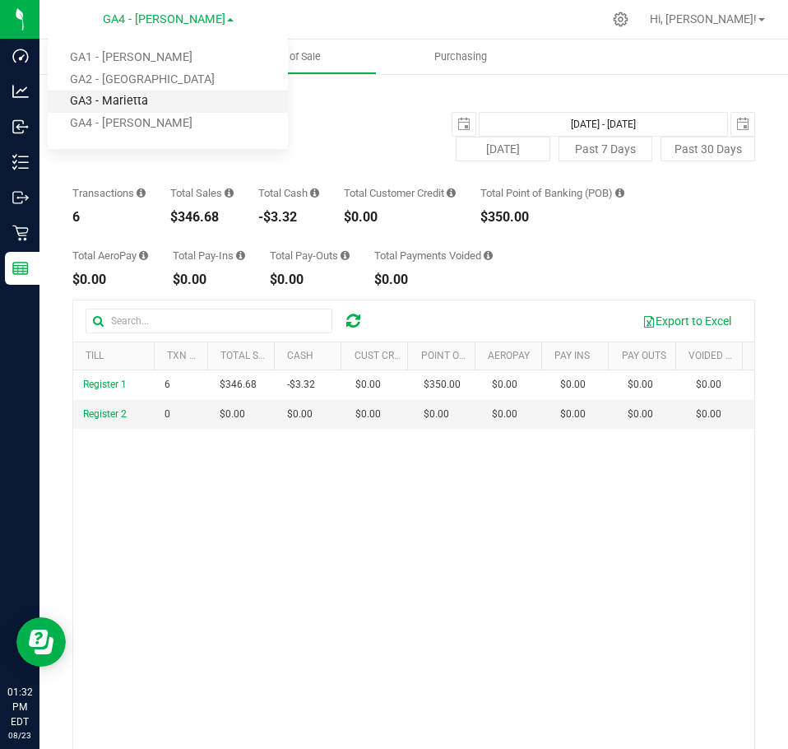
click at [139, 95] on link "GA3 - Marietta" at bounding box center [168, 102] width 240 height 22
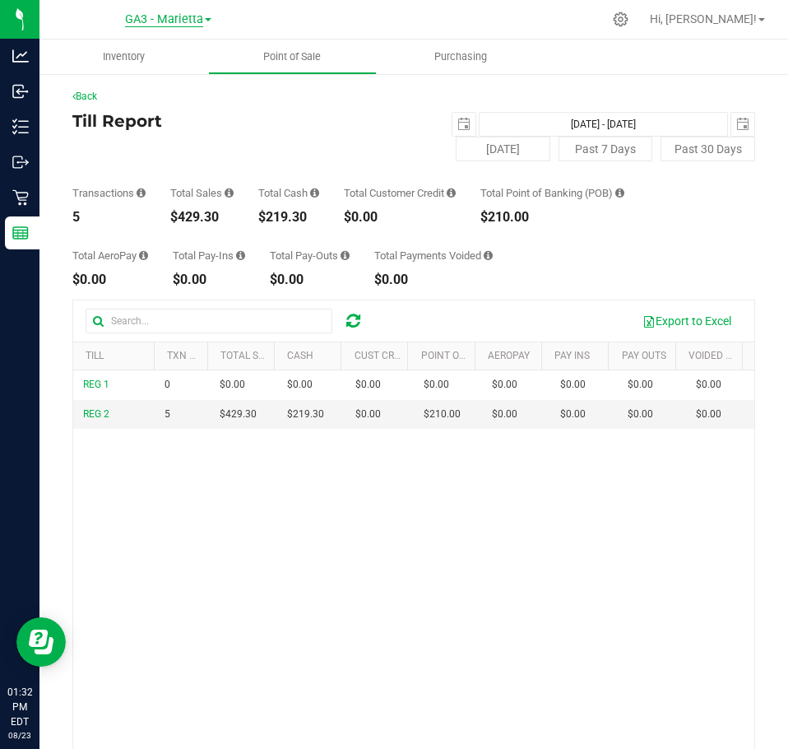
click at [177, 26] on span "GA3 - Marietta" at bounding box center [164, 19] width 78 height 15
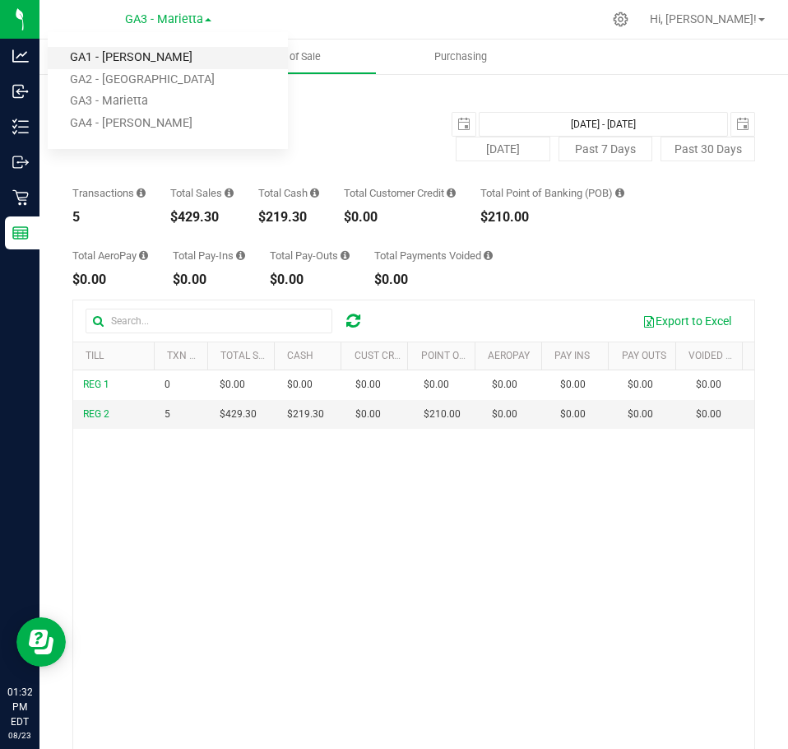
click at [162, 56] on link "GA1 - [PERSON_NAME]" at bounding box center [168, 58] width 240 height 22
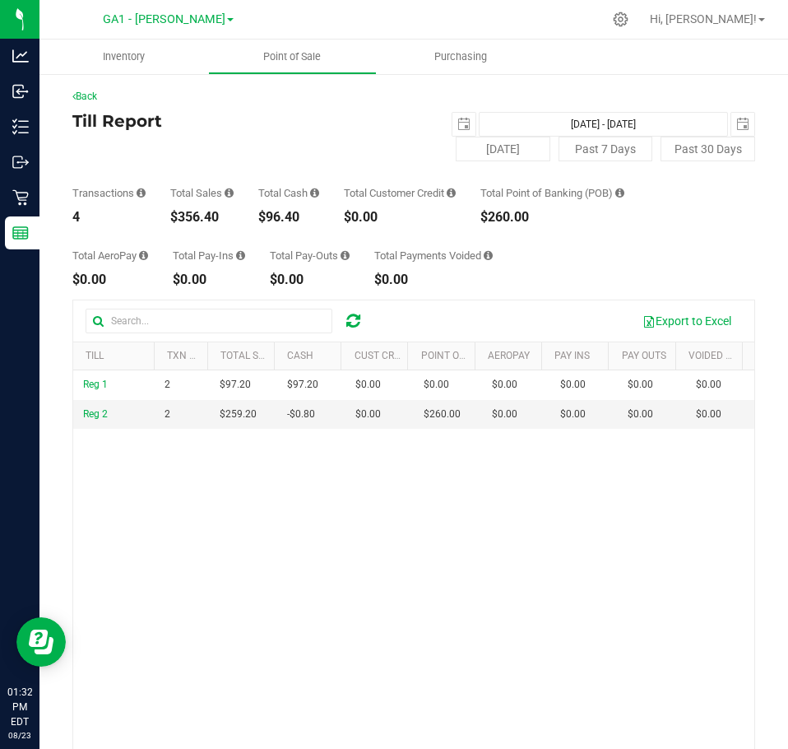
click at [213, 28] on div "GA1 - [PERSON_NAME] GA1 - [PERSON_NAME] GA2 - Stockbridge GA3 - [GEOGRAPHIC_DAT…" at bounding box center [168, 19] width 131 height 20
click at [198, 24] on span "GA1 - [PERSON_NAME]" at bounding box center [164, 19] width 123 height 15
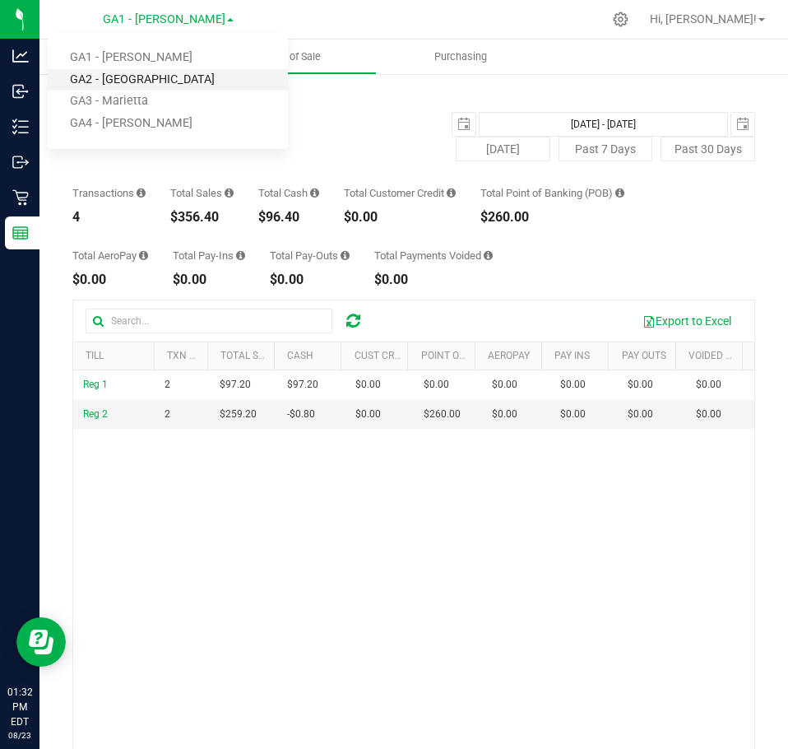
click at [160, 76] on link "GA2 - [GEOGRAPHIC_DATA]" at bounding box center [168, 80] width 240 height 22
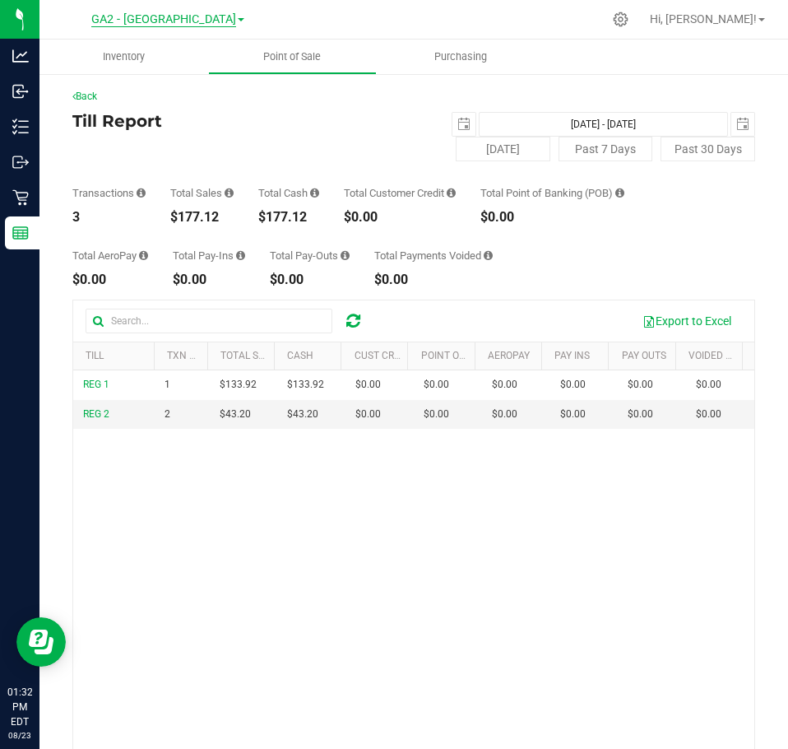
click at [185, 13] on span "GA2 - [GEOGRAPHIC_DATA]" at bounding box center [163, 19] width 145 height 15
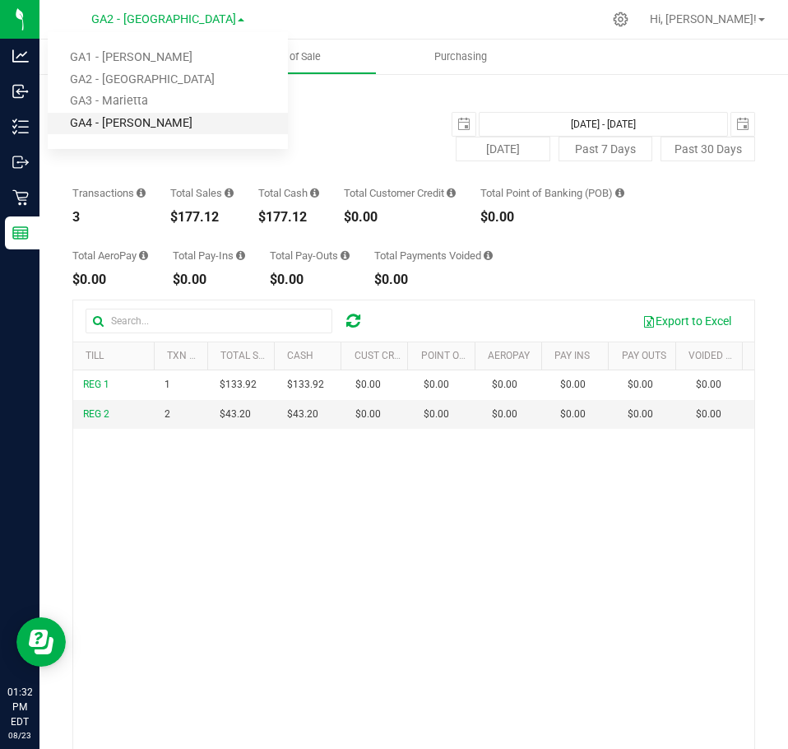
click at [132, 130] on link "GA4 - [PERSON_NAME]" at bounding box center [168, 124] width 240 height 22
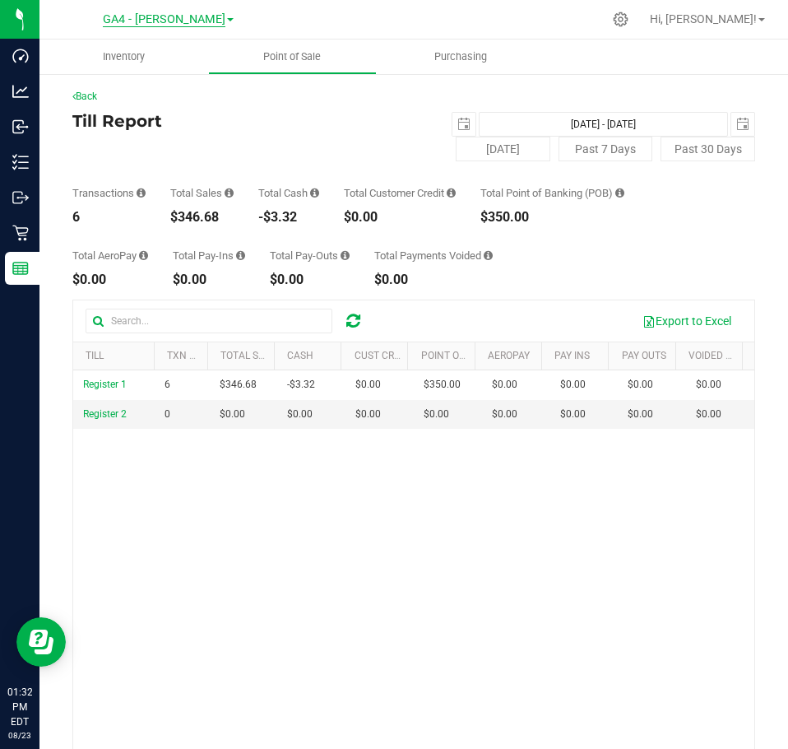
click at [186, 18] on span "GA4 - [PERSON_NAME]" at bounding box center [164, 19] width 123 height 15
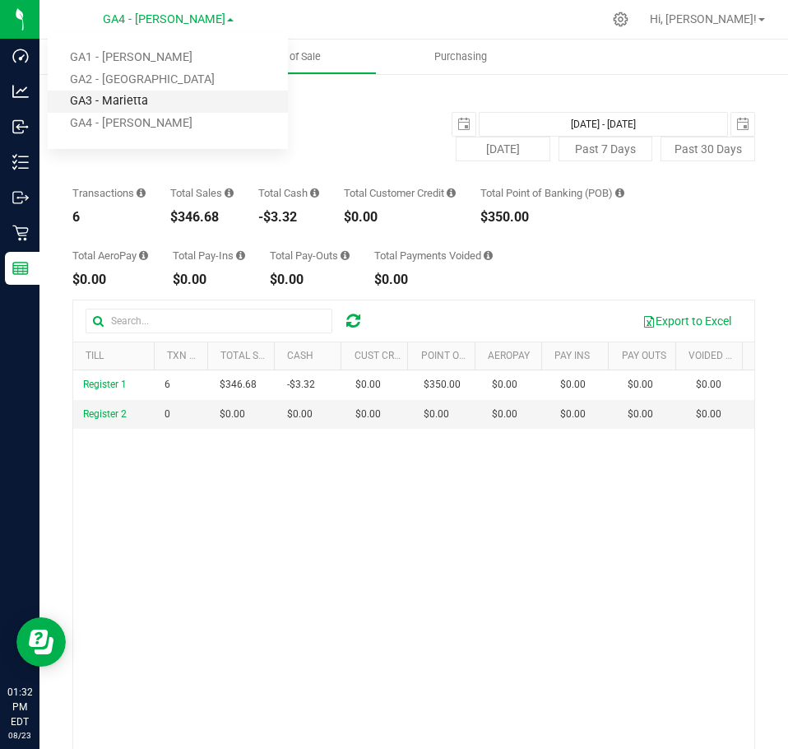
click at [160, 95] on link "GA3 - Marietta" at bounding box center [168, 102] width 240 height 22
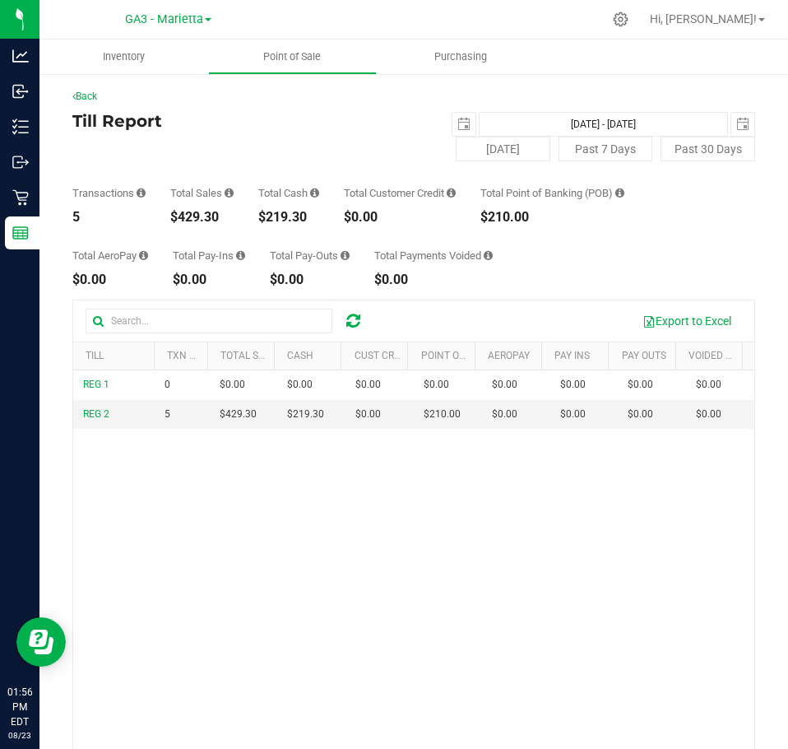
click at [354, 327] on icon at bounding box center [353, 321] width 14 height 16
click at [181, 12] on span "GA3 - Marietta" at bounding box center [164, 19] width 78 height 15
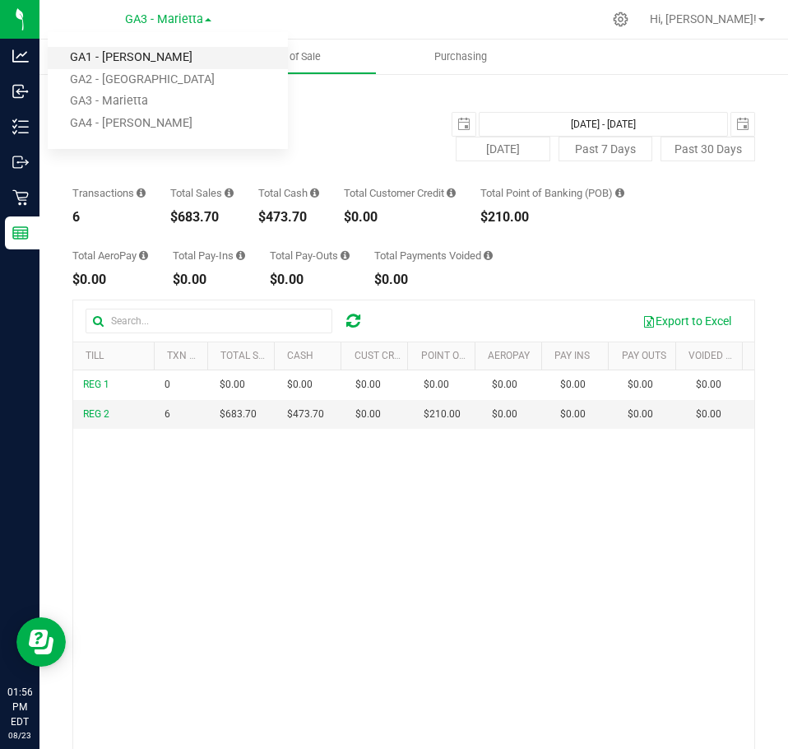
click at [171, 49] on link "GA1 - [PERSON_NAME]" at bounding box center [168, 58] width 240 height 22
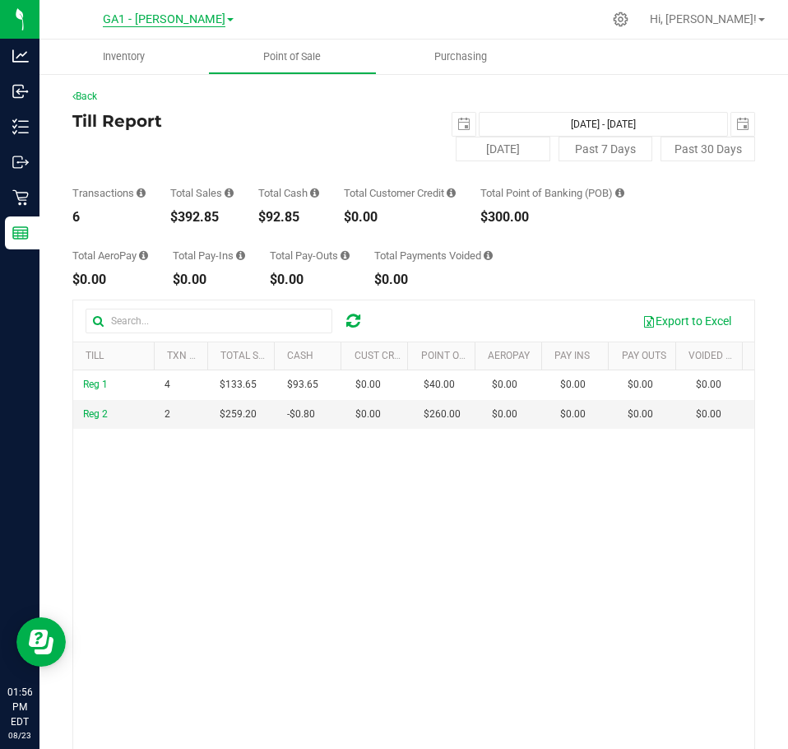
click at [192, 20] on span "GA1 - [PERSON_NAME]" at bounding box center [164, 19] width 123 height 15
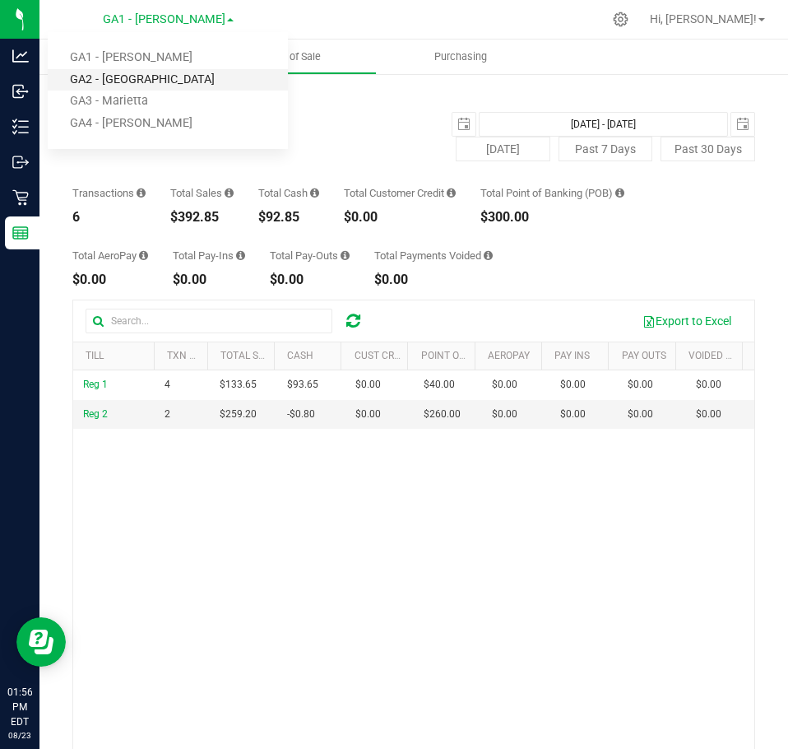
click at [159, 70] on link "GA2 - [GEOGRAPHIC_DATA]" at bounding box center [168, 80] width 240 height 22
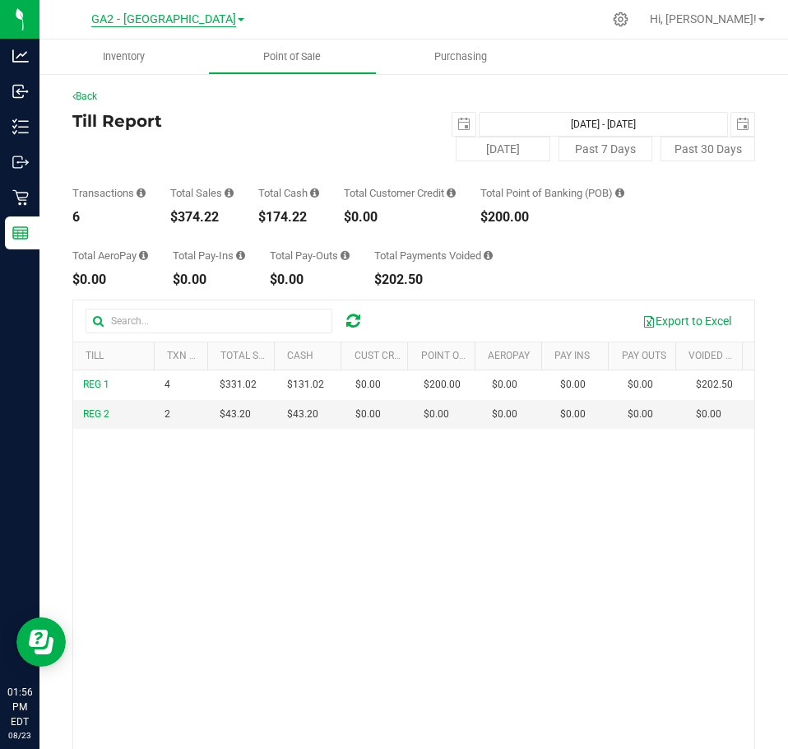
click at [182, 19] on span "GA2 - [GEOGRAPHIC_DATA]" at bounding box center [163, 19] width 145 height 15
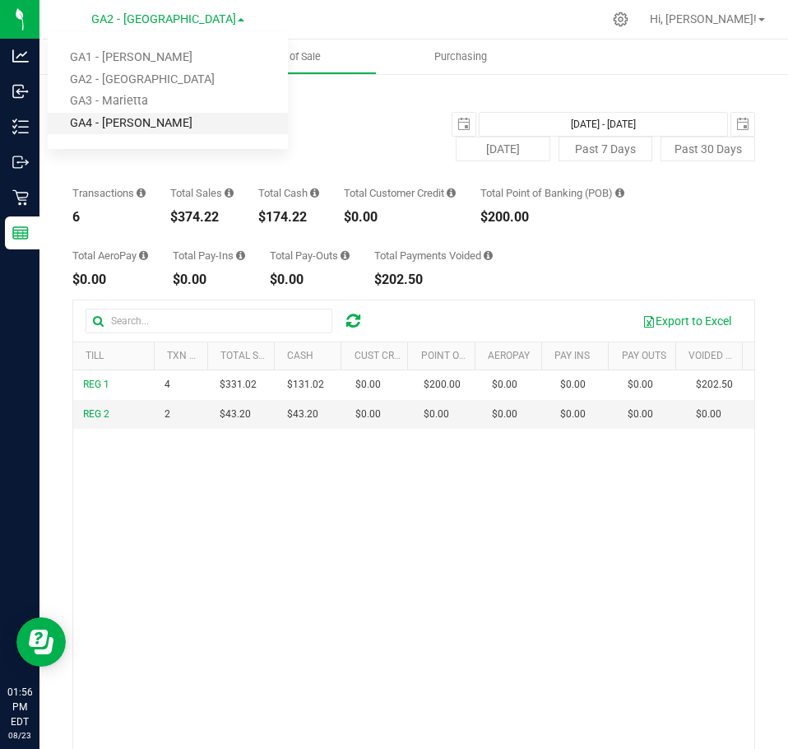
click at [127, 128] on link "GA4 - [PERSON_NAME]" at bounding box center [168, 124] width 240 height 22
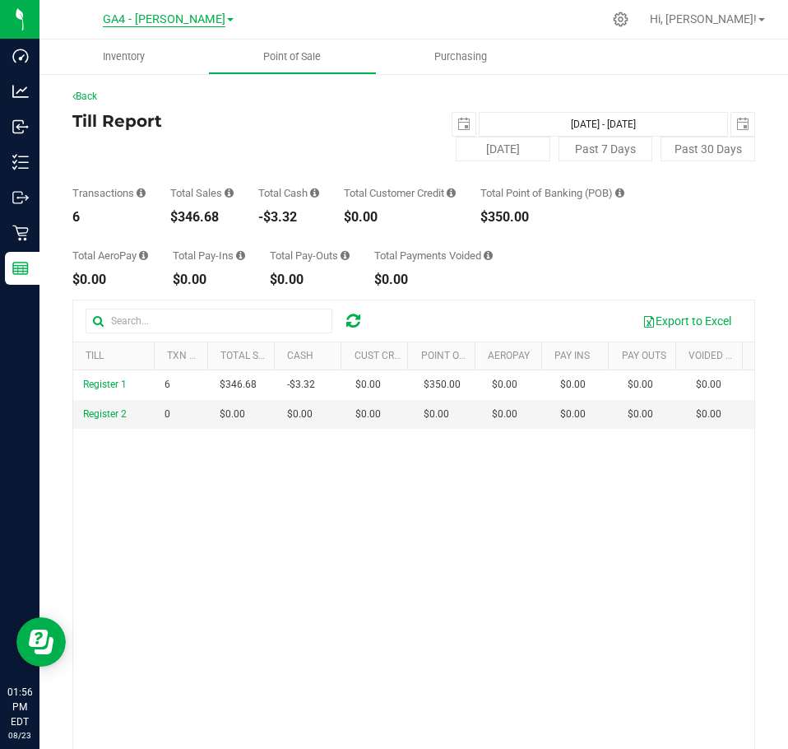
click at [193, 16] on span "GA4 - [PERSON_NAME]" at bounding box center [164, 19] width 123 height 15
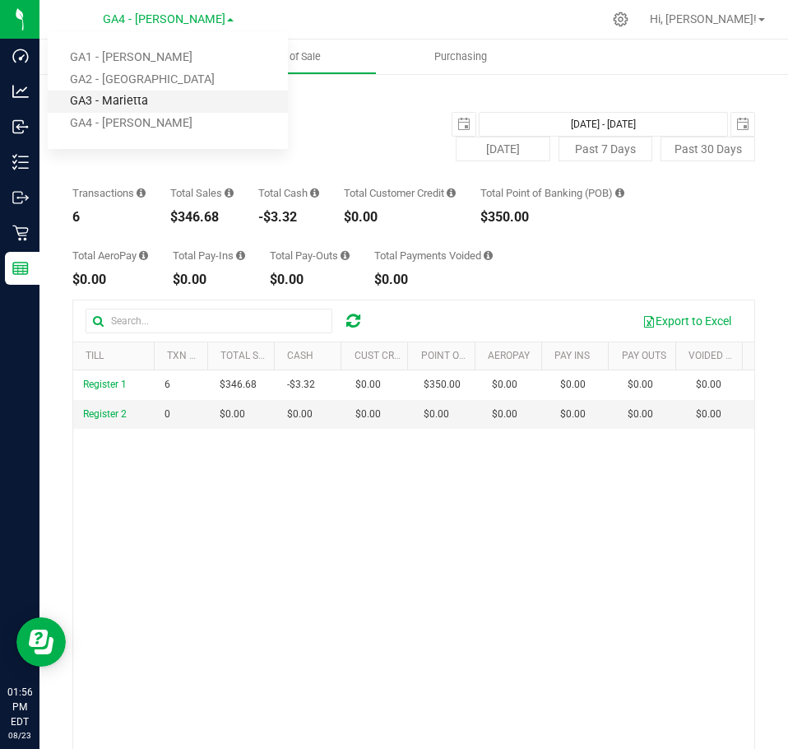
click at [137, 96] on link "GA3 - Marietta" at bounding box center [168, 102] width 240 height 22
